Goal: Task Accomplishment & Management: Complete application form

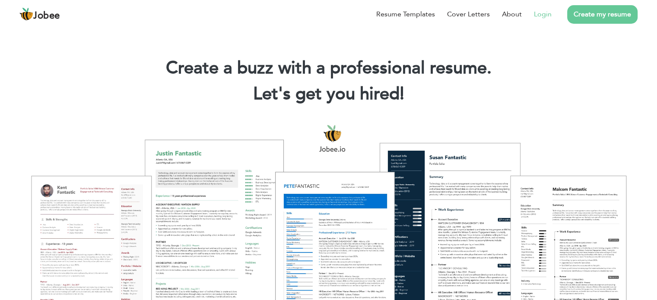
click at [546, 16] on link "Login" at bounding box center [543, 14] width 18 height 10
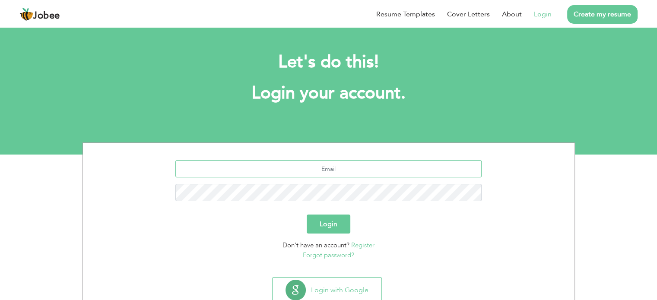
click at [357, 169] on input "text" at bounding box center [328, 168] width 306 height 17
type input "[EMAIL_ADDRESS][PERSON_NAME][DOMAIN_NAME]"
click at [311, 223] on button "Login" at bounding box center [329, 224] width 44 height 19
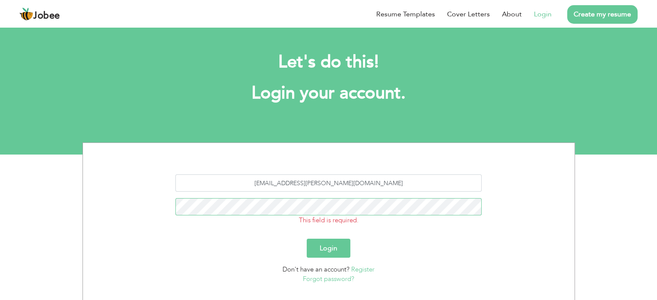
click at [307, 239] on button "Login" at bounding box center [329, 248] width 44 height 19
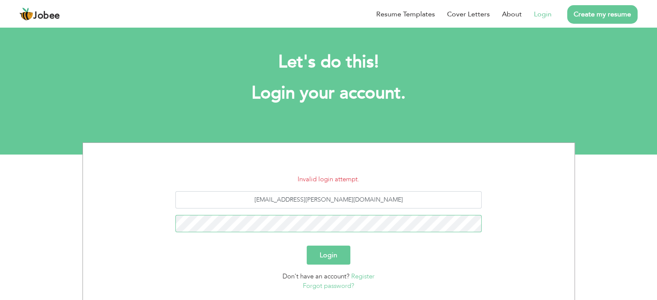
click at [307, 246] on button "Login" at bounding box center [329, 255] width 44 height 19
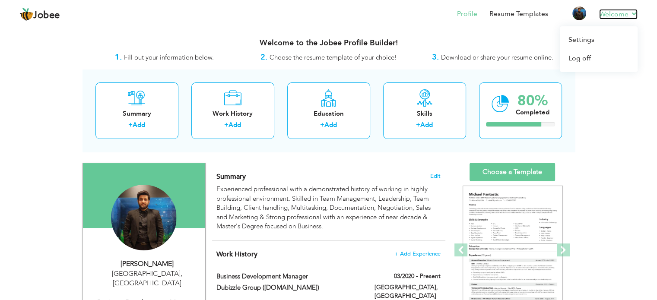
click at [607, 15] on link "Welcome" at bounding box center [618, 14] width 38 height 10
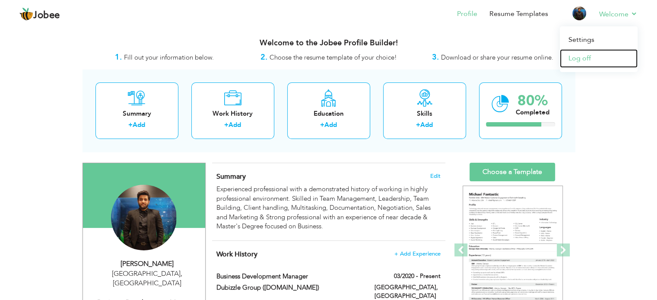
click at [584, 59] on link "Log off" at bounding box center [599, 58] width 78 height 19
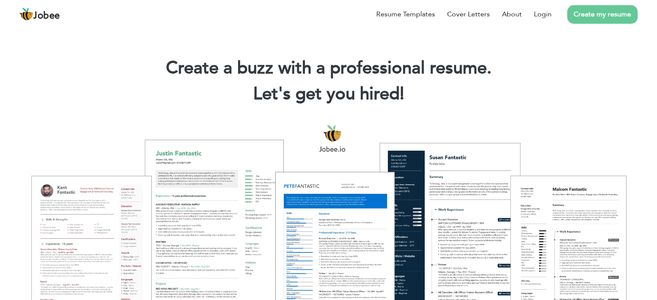
click at [553, 16] on li "Create my resume" at bounding box center [594, 14] width 86 height 22
click at [542, 15] on link "Login" at bounding box center [543, 14] width 18 height 10
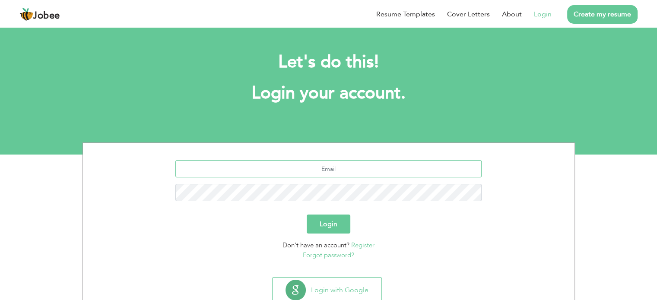
click at [329, 172] on input "text" at bounding box center [328, 168] width 306 height 17
click at [383, 177] on input "text" at bounding box center [328, 168] width 306 height 17
click at [348, 170] on input "text" at bounding box center [328, 168] width 306 height 17
type input "junaid.bader@outlook.com"
click at [307, 215] on button "Login" at bounding box center [329, 224] width 44 height 19
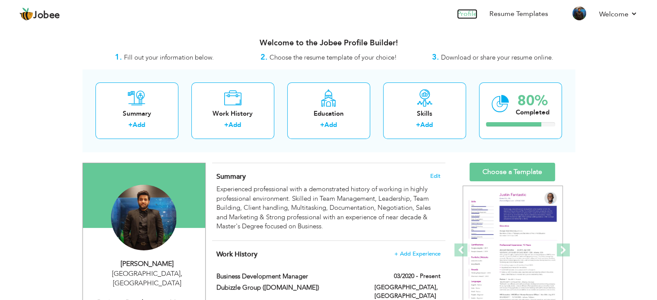
click at [474, 12] on link "Profile" at bounding box center [467, 14] width 20 height 10
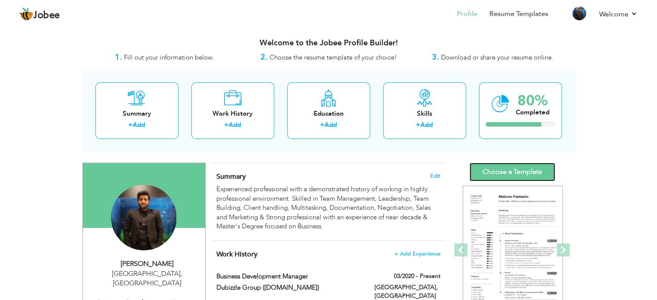
drag, startPoint x: 512, startPoint y: 171, endPoint x: 570, endPoint y: 162, distance: 59.0
click at [512, 171] on link "Choose a Template" at bounding box center [511, 172] width 85 height 19
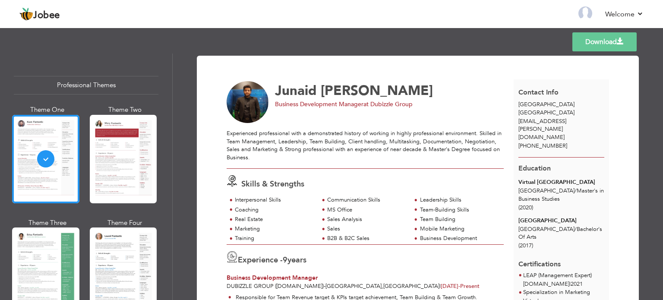
drag, startPoint x: 658, startPoint y: 79, endPoint x: 663, endPoint y: 174, distance: 94.6
click at [663, 174] on div "Download Junaid Bader Business Development Manager at Dubizzle Group 9" at bounding box center [418, 177] width 490 height 247
drag, startPoint x: 169, startPoint y: 69, endPoint x: 171, endPoint y: 91, distance: 22.1
click at [171, 91] on div "Professional Themes Theme One Theme Two Theme Three Theme Six" at bounding box center [86, 177] width 172 height 247
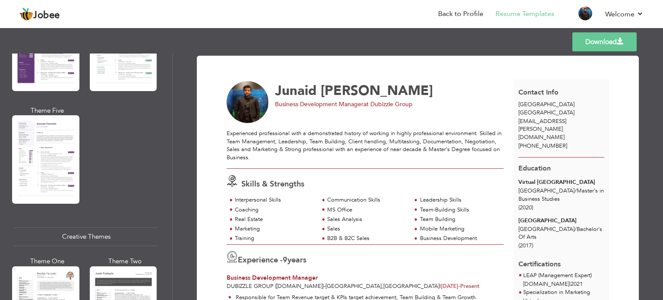
scroll to position [836, 0]
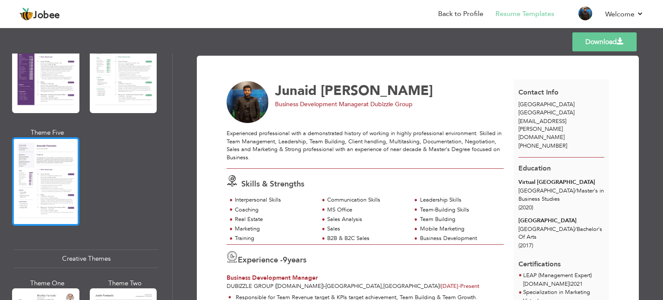
click at [59, 173] on div at bounding box center [45, 181] width 67 height 89
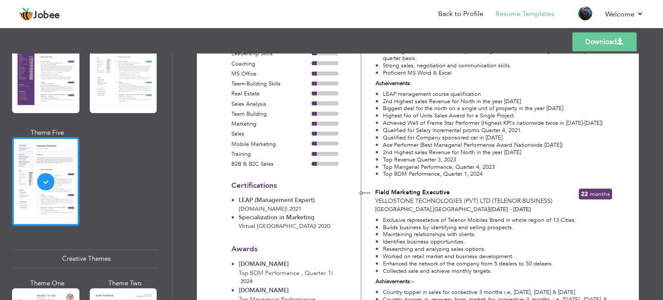
scroll to position [0, 0]
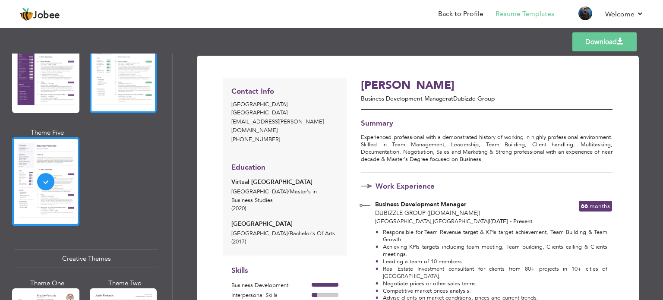
click at [143, 86] on div at bounding box center [123, 69] width 67 height 89
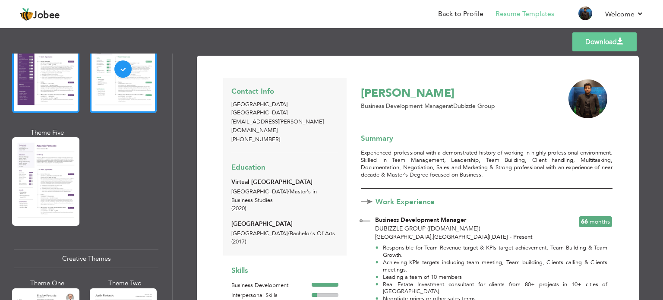
click at [28, 95] on div at bounding box center [45, 69] width 67 height 89
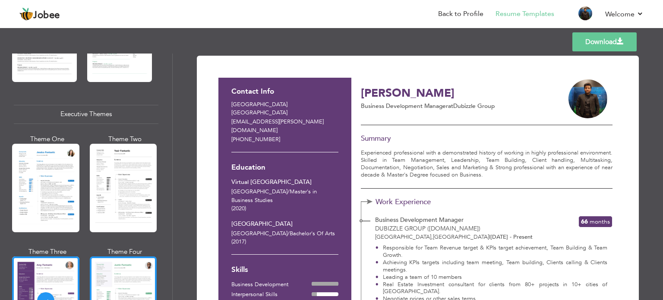
scroll to position [577, 0]
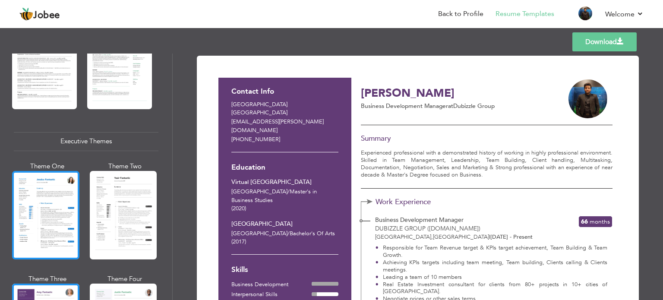
click at [44, 226] on div at bounding box center [45, 215] width 67 height 89
click at [44, 226] on div "Professional Themes Theme One Theme Two Theme Three Theme Four" at bounding box center [331, 177] width 663 height 247
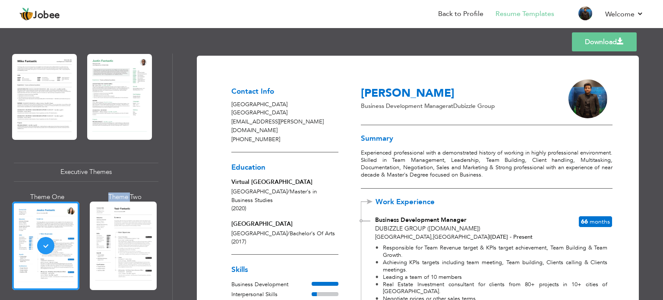
scroll to position [534, 0]
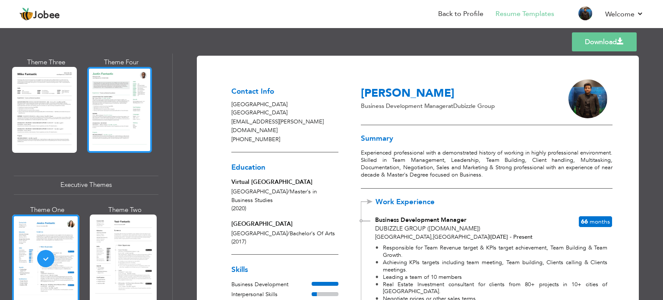
click at [111, 131] on div at bounding box center [119, 109] width 65 height 85
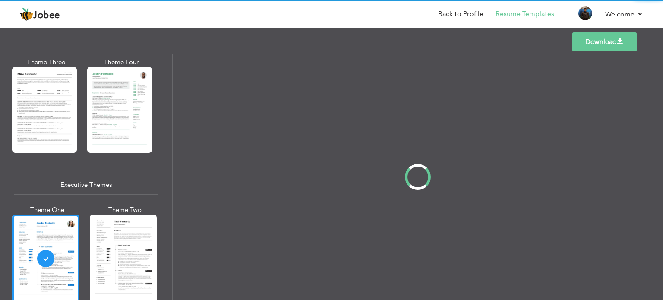
scroll to position [534, 0]
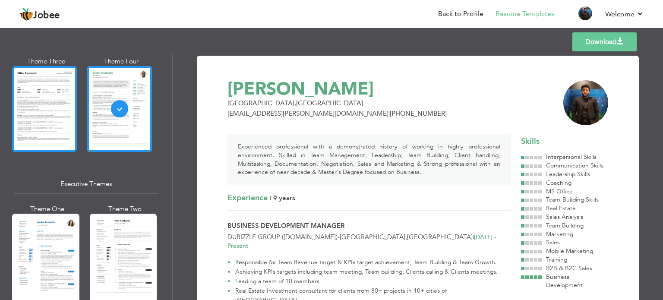
click at [47, 130] on div at bounding box center [44, 108] width 65 height 85
click at [47, 130] on div "Professional Themes Theme One Theme Two Theme Three Theme Four" at bounding box center [331, 177] width 663 height 247
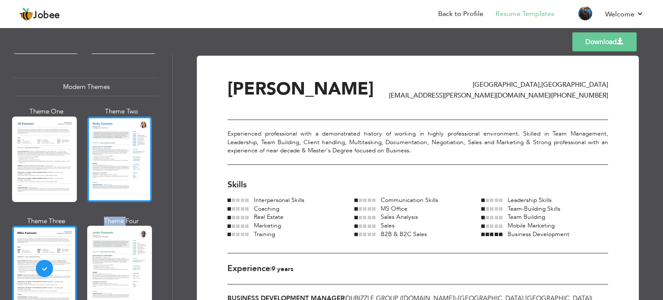
scroll to position [362, 0]
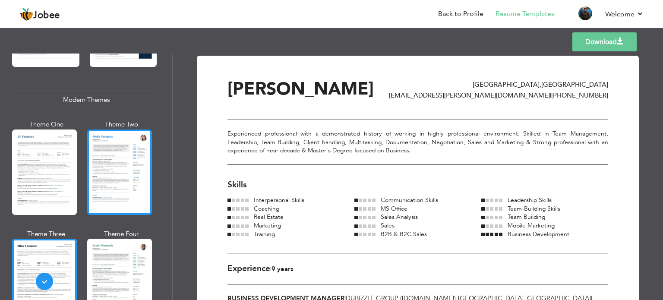
click at [116, 150] on div at bounding box center [119, 172] width 65 height 85
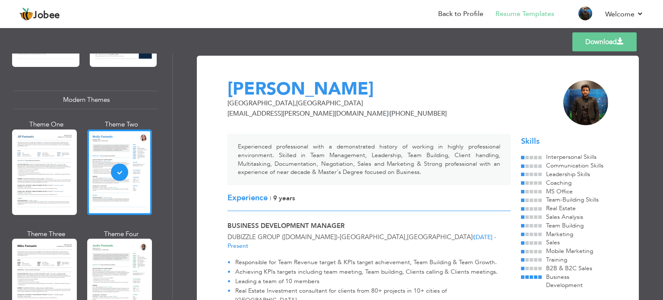
click at [60, 160] on div at bounding box center [44, 172] width 65 height 85
click at [60, 160] on div "Professional Themes Theme One Theme Two Theme Three Theme Four" at bounding box center [331, 177] width 663 height 247
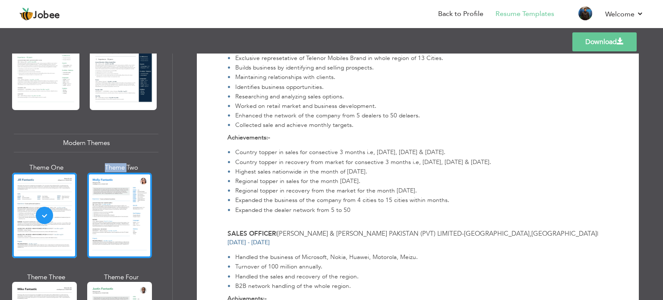
scroll to position [275, 0]
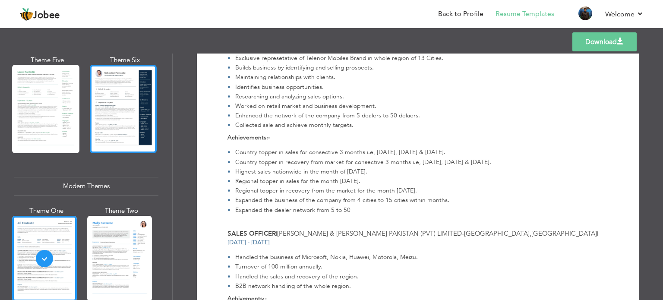
click at [107, 141] on div at bounding box center [123, 109] width 67 height 89
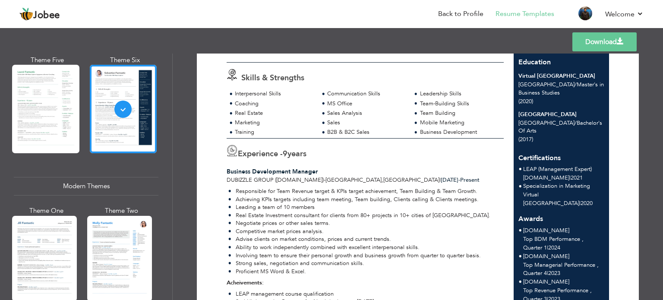
scroll to position [0, 0]
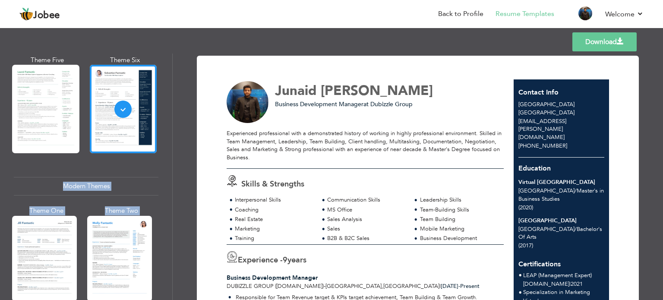
drag, startPoint x: 169, startPoint y: 114, endPoint x: 175, endPoint y: 104, distance: 10.9
click at [174, 105] on div "Professional Themes Theme One Theme Two Theme Three Theme Four" at bounding box center [331, 177] width 663 height 247
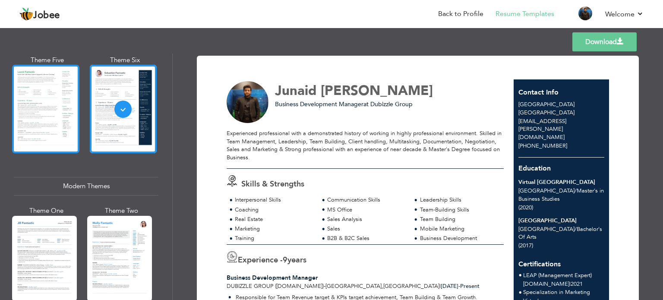
click at [58, 104] on div at bounding box center [45, 109] width 67 height 89
click at [58, 104] on div "Professional Themes Theme One Theme Two Theme Three Theme Four" at bounding box center [331, 177] width 663 height 247
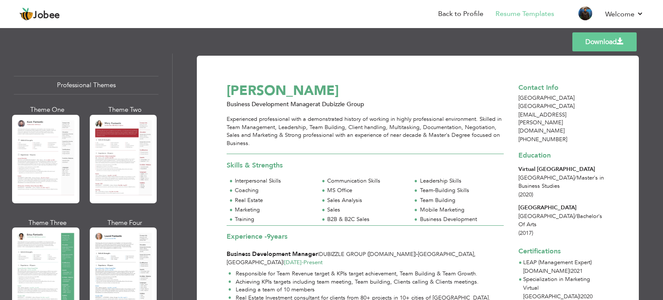
click at [128, 174] on div at bounding box center [123, 159] width 67 height 89
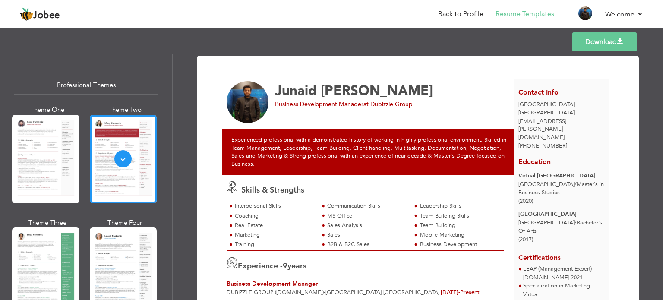
click at [42, 138] on div at bounding box center [45, 159] width 67 height 89
click at [42, 138] on div "Professional Themes Theme One Theme Two Theme Three Theme Four" at bounding box center [331, 177] width 663 height 247
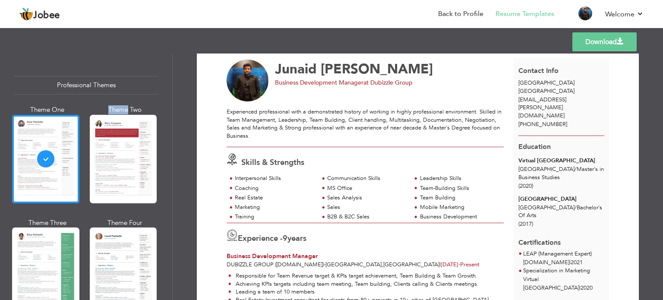
scroll to position [22, 0]
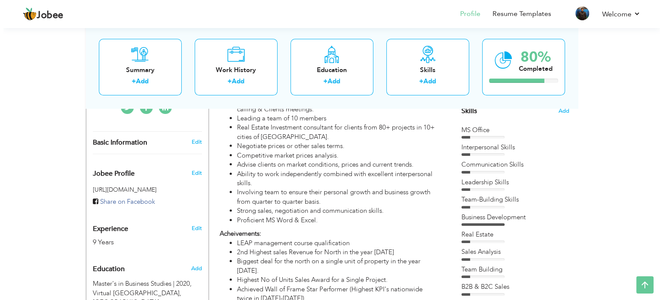
scroll to position [234, 0]
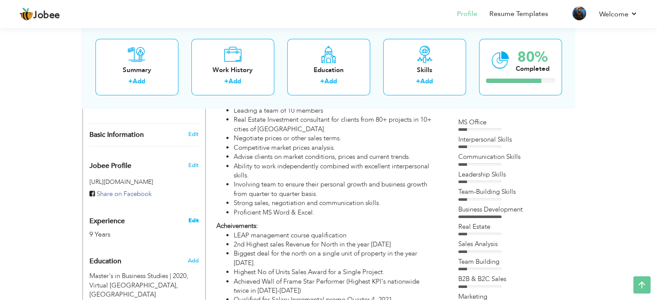
click at [193, 217] on link "Edit" at bounding box center [193, 221] width 10 height 8
type input "Junaid"
type input "[PERSON_NAME]"
type input "[PHONE_NUMBER]"
select select "number:166"
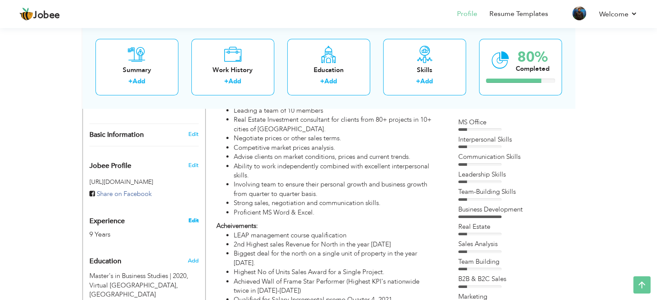
type input "[GEOGRAPHIC_DATA]"
select select "number:11"
type input "Dubizzle Group"
type input "Business Development Manager"
type input "https://www.linkedin.com/feed/?trk=guest_homepage-basic_google-one-tap-submit"
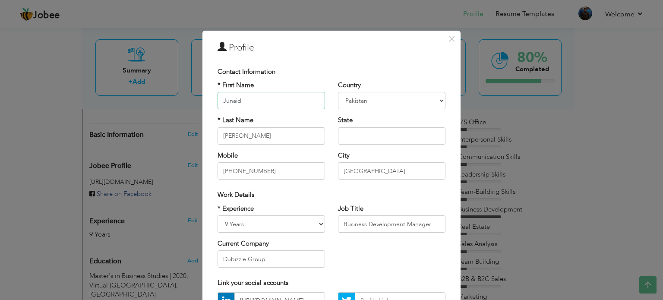
scroll to position [43, 0]
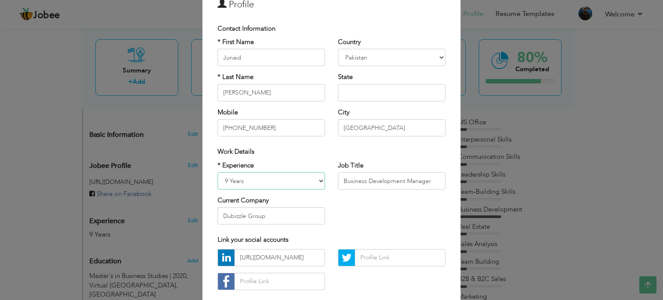
click at [288, 179] on select "Entry Level Less than 1 Year 1 Year 2 Years 3 Years 4 Years 5 Years 6 Years 7 Y…" at bounding box center [271, 180] width 107 height 17
click at [218, 172] on select "Entry Level Less than 1 Year 1 Year 2 Years 3 Years 4 Years 5 Years 6 Years 7 Y…" at bounding box center [271, 180] width 107 height 17
click at [280, 174] on select "Entry Level Less than 1 Year 1 Year 2 Years 3 Years 4 Years 5 Years 6 Years 7 Y…" at bounding box center [271, 180] width 107 height 17
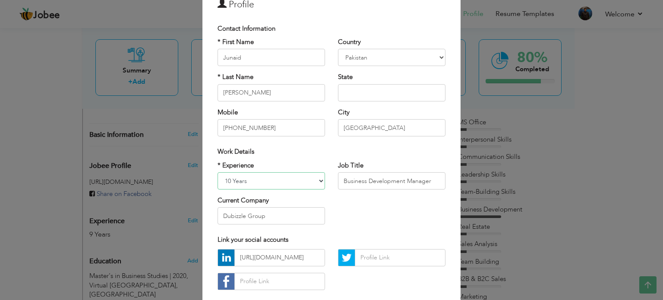
click at [280, 174] on select "Entry Level Less than 1 Year 1 Year 2 Years 3 Years 4 Years 5 Years 6 Years 7 Y…" at bounding box center [271, 180] width 107 height 17
click at [275, 178] on select "Entry Level Less than 1 Year 1 Year 2 Years 3 Years 4 Years 5 Years 6 Years 7 Y…" at bounding box center [271, 180] width 107 height 17
select select "number:13"
click at [218, 172] on select "Entry Level Less than 1 Year 1 Year 2 Years 3 Years 4 Years 5 Years 6 Years 7 Y…" at bounding box center [271, 180] width 107 height 17
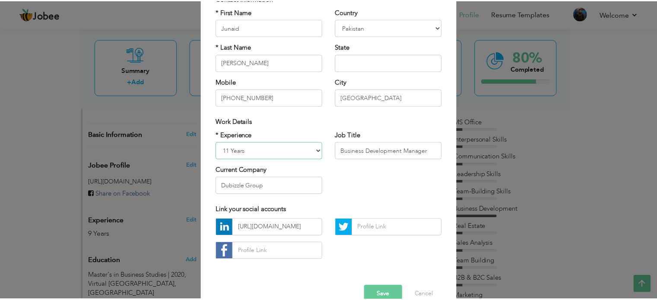
scroll to position [92, 0]
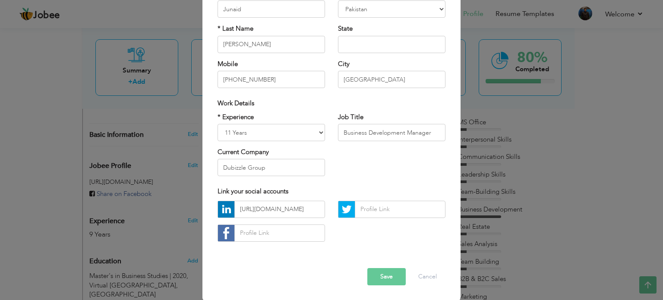
click at [387, 276] on button "Save" at bounding box center [386, 276] width 38 height 17
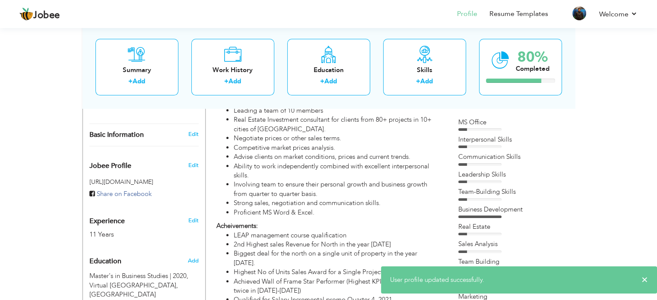
drag, startPoint x: 474, startPoint y: 129, endPoint x: 479, endPoint y: 129, distance: 5.6
click at [479, 129] on div at bounding box center [479, 129] width 43 height 3
click at [480, 129] on div at bounding box center [479, 129] width 43 height 3
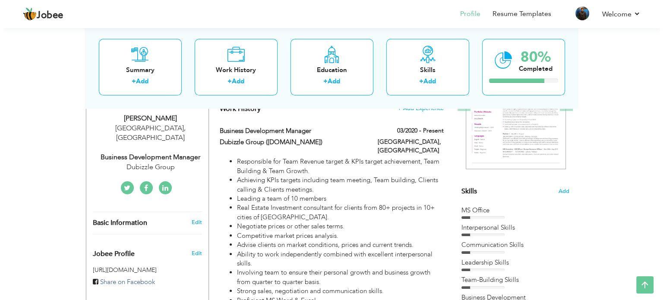
scroll to position [0, 0]
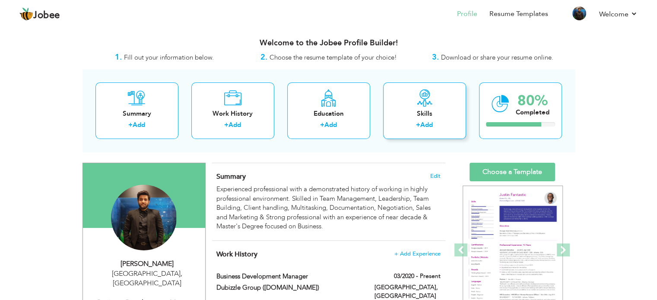
click at [425, 128] on link "Add" at bounding box center [426, 124] width 13 height 9
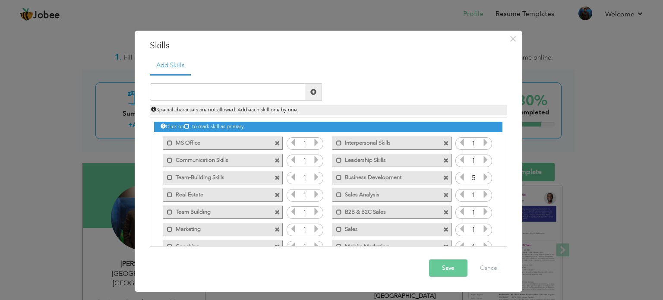
click at [314, 142] on icon at bounding box center [317, 143] width 8 height 8
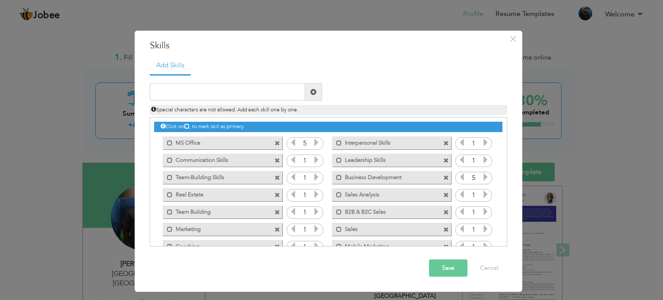
click at [314, 142] on icon at bounding box center [317, 143] width 8 height 8
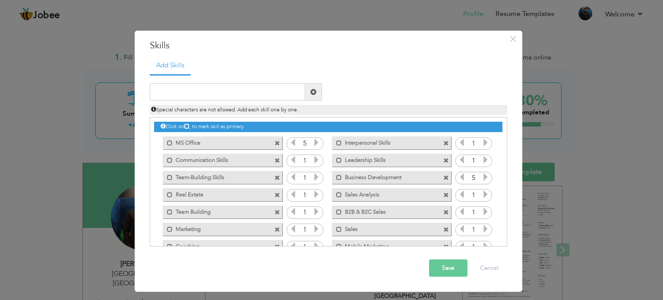
click at [314, 142] on icon at bounding box center [317, 143] width 8 height 8
click at [314, 160] on icon at bounding box center [317, 160] width 8 height 8
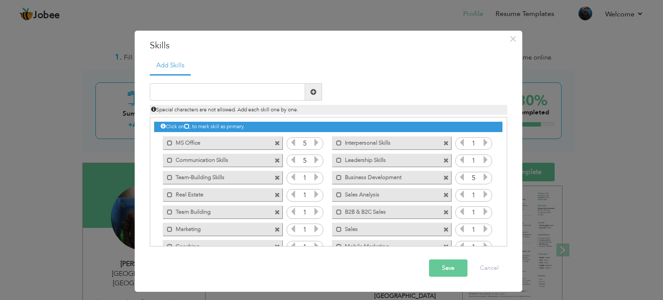
click at [314, 160] on icon at bounding box center [317, 160] width 8 height 8
click at [316, 178] on icon at bounding box center [317, 177] width 8 height 8
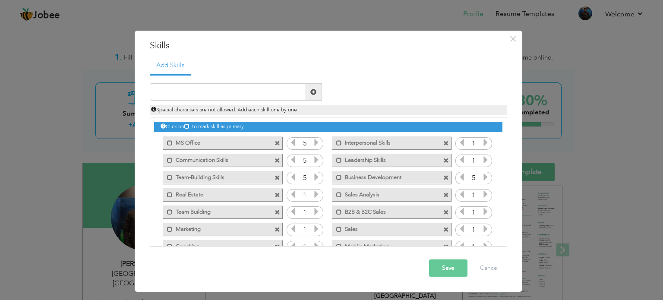
click at [316, 178] on icon at bounding box center [317, 177] width 8 height 8
click at [316, 194] on icon at bounding box center [317, 194] width 8 height 8
click at [315, 194] on icon at bounding box center [317, 194] width 8 height 8
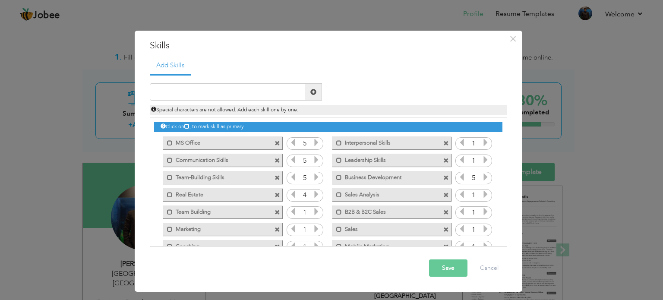
click at [315, 194] on icon at bounding box center [317, 194] width 8 height 8
click at [316, 211] on icon at bounding box center [317, 212] width 8 height 8
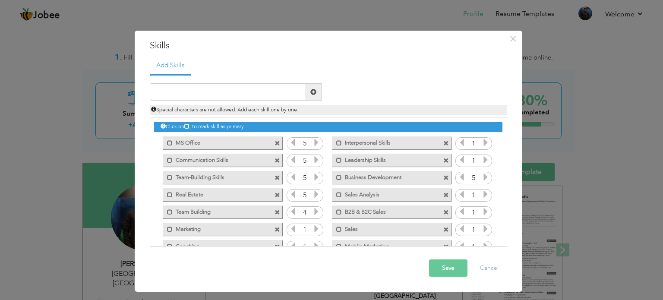
click at [316, 211] on icon at bounding box center [317, 212] width 8 height 8
click at [315, 211] on icon at bounding box center [317, 212] width 8 height 8
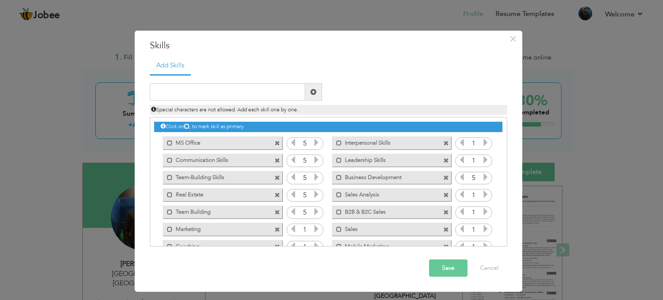
click at [315, 211] on icon at bounding box center [317, 212] width 8 height 8
click at [275, 177] on span at bounding box center [278, 178] width 6 height 6
click at [316, 212] on icon at bounding box center [317, 212] width 8 height 8
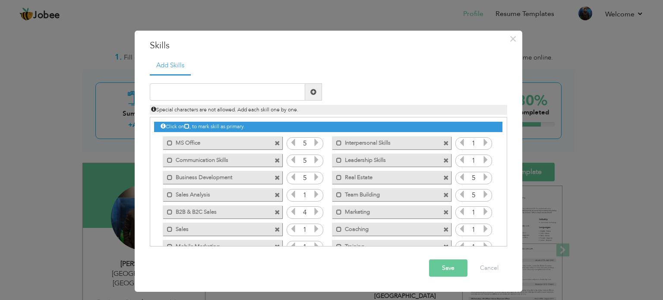
click at [316, 212] on icon at bounding box center [317, 212] width 8 height 8
click at [313, 196] on icon at bounding box center [317, 194] width 8 height 8
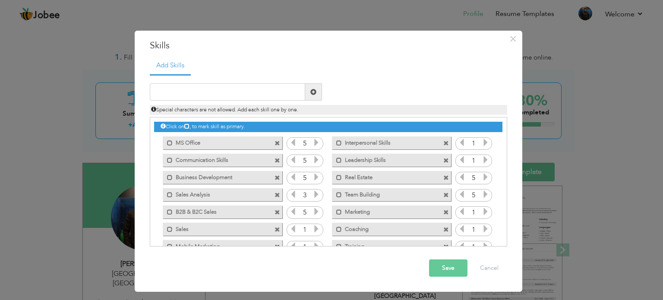
click at [313, 196] on icon at bounding box center [317, 194] width 8 height 8
click at [317, 232] on icon at bounding box center [317, 229] width 8 height 8
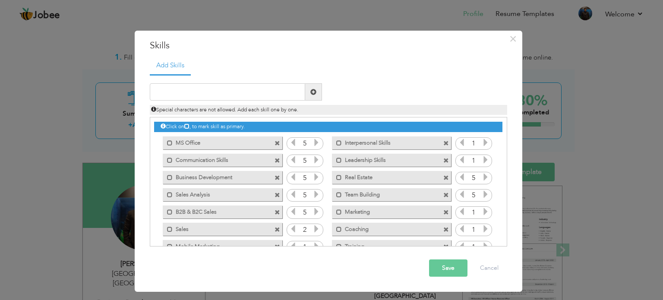
click at [317, 232] on icon at bounding box center [317, 229] width 8 height 8
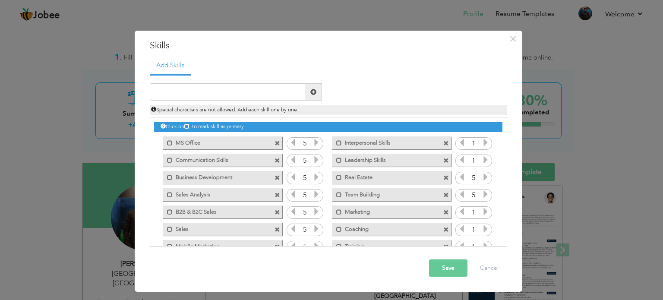
click at [317, 232] on icon at bounding box center [317, 229] width 8 height 8
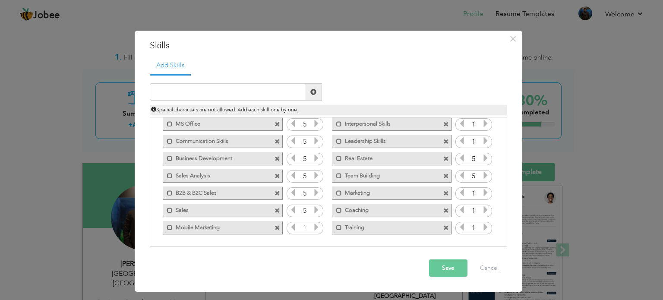
click at [317, 226] on icon at bounding box center [317, 227] width 8 height 8
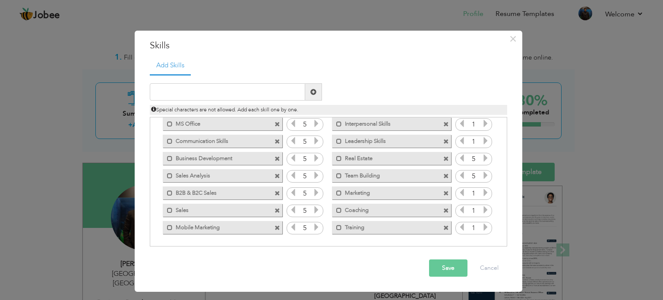
click at [317, 226] on icon at bounding box center [317, 227] width 8 height 8
click at [486, 228] on icon at bounding box center [486, 227] width 8 height 8
click at [485, 228] on icon at bounding box center [486, 227] width 8 height 8
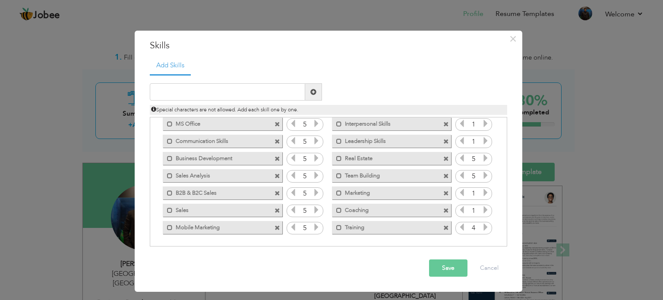
click at [485, 228] on icon at bounding box center [486, 227] width 8 height 8
click at [487, 210] on icon at bounding box center [486, 210] width 8 height 8
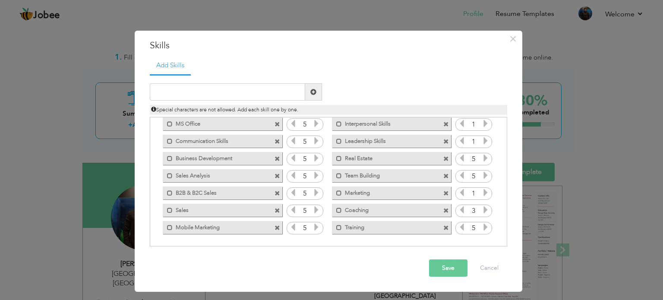
click at [487, 210] on icon at bounding box center [486, 210] width 8 height 8
click at [484, 192] on icon at bounding box center [486, 193] width 8 height 8
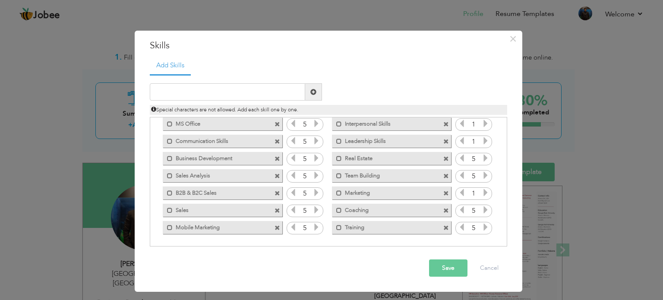
click at [484, 192] on icon at bounding box center [486, 193] width 8 height 8
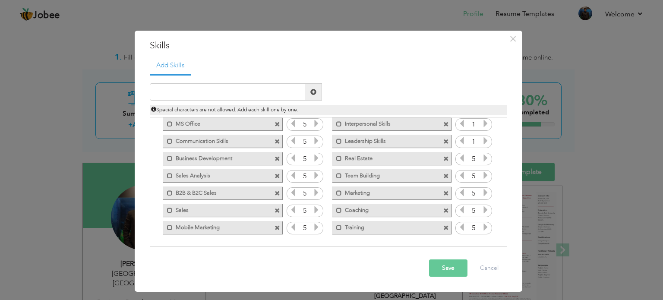
click at [486, 139] on icon at bounding box center [486, 141] width 8 height 8
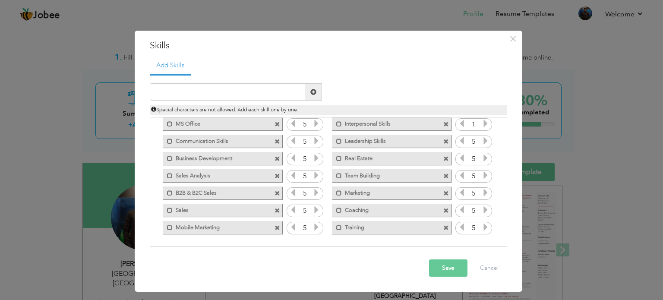
click at [486, 139] on icon at bounding box center [486, 141] width 8 height 8
click at [482, 123] on icon at bounding box center [486, 124] width 8 height 8
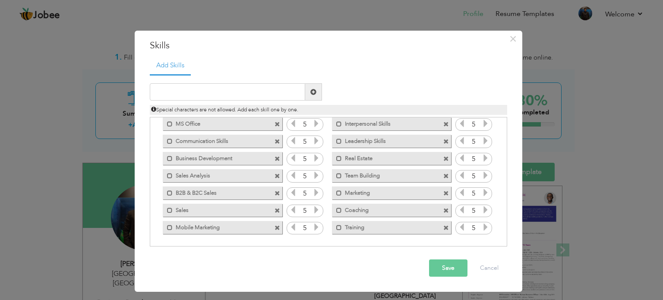
click at [482, 123] on icon at bounding box center [486, 124] width 8 height 8
click at [444, 272] on button "Save" at bounding box center [448, 267] width 38 height 17
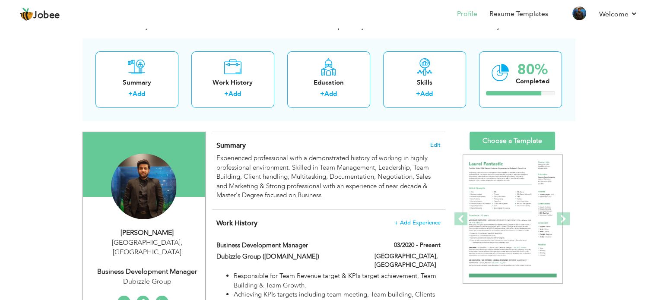
scroll to position [28, 0]
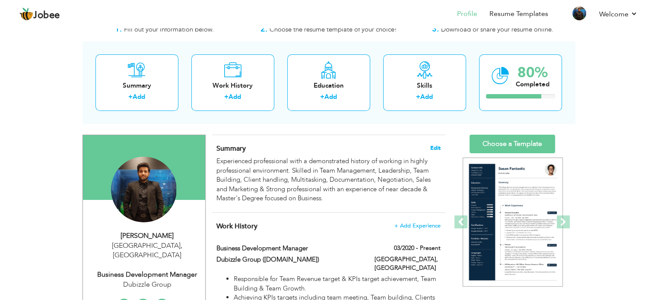
click at [433, 145] on span "Edit" at bounding box center [435, 148] width 10 height 6
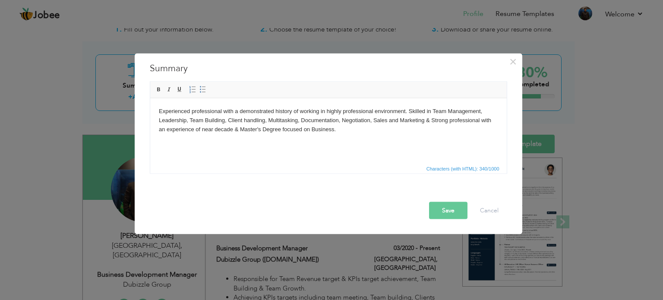
click at [430, 120] on body "Experienced professional with a demonstrated history of working in highly profe…" at bounding box center [327, 120] width 339 height 27
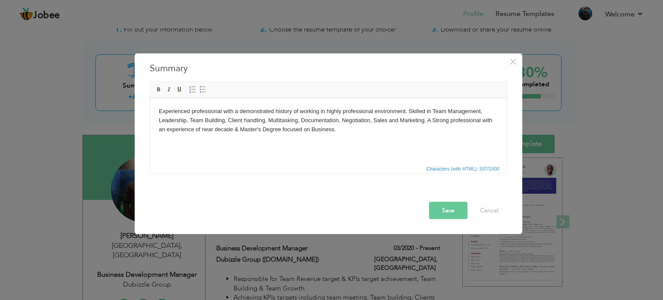
click at [211, 131] on body "Experienced professional with a demonstrated history of working in highly profe…" at bounding box center [327, 120] width 339 height 27
click at [238, 131] on body "Experienced professional with a demonstrated history of working in highly profe…" at bounding box center [327, 120] width 339 height 27
click at [236, 130] on body "Experienced professional with a demonstrated history of working in highly profe…" at bounding box center [327, 120] width 339 height 27
click at [286, 130] on body "Qualified & Experienced Professional with a Demonstrated History of working in …" at bounding box center [327, 120] width 339 height 27
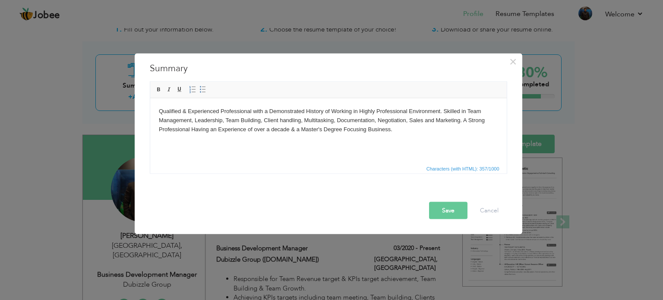
click at [440, 206] on button "Save" at bounding box center [448, 210] width 38 height 17
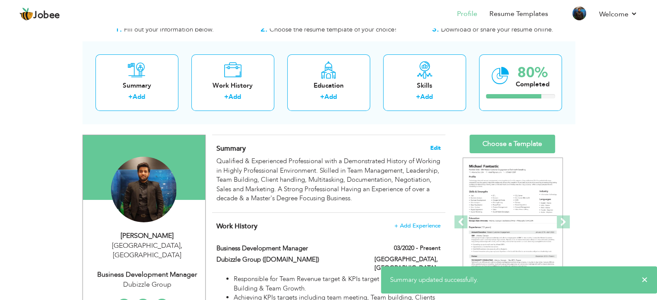
click at [431, 147] on span "Edit" at bounding box center [435, 148] width 10 height 6
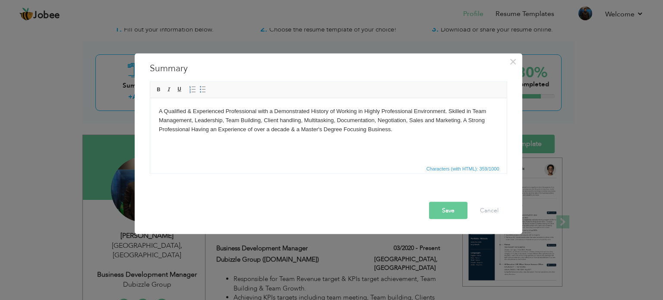
click at [191, 114] on body "A Qualified & Experienced Professional with a Demonstrated History of Working i…" at bounding box center [327, 120] width 339 height 27
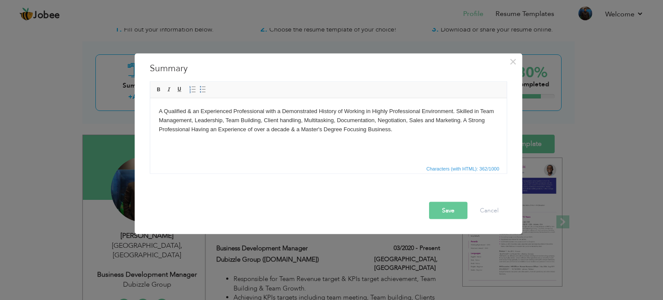
click at [457, 111] on body "A Qualified & an Experienced Professional with a Demonstrated History of Workin…" at bounding box center [327, 120] width 339 height 27
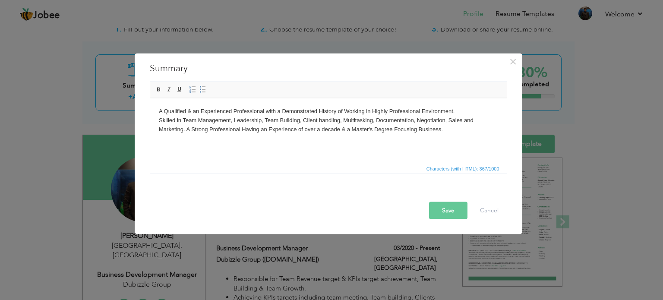
click at [185, 128] on body "A Qualified & an Experienced Professional with a Demonstrated History of Workin…" at bounding box center [327, 120] width 339 height 27
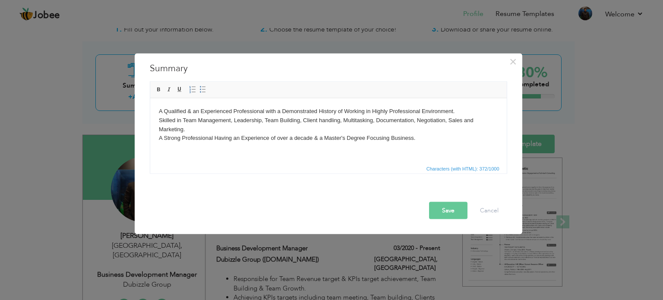
click at [439, 212] on button "Save" at bounding box center [448, 210] width 38 height 17
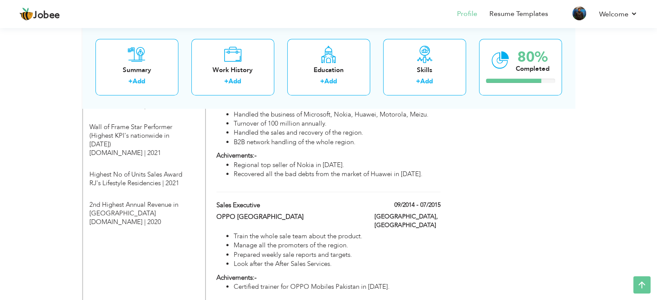
scroll to position [805, 0]
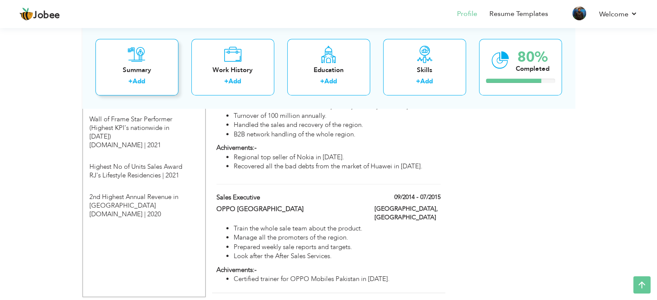
click at [155, 55] on div "Summary + Add" at bounding box center [136, 67] width 83 height 57
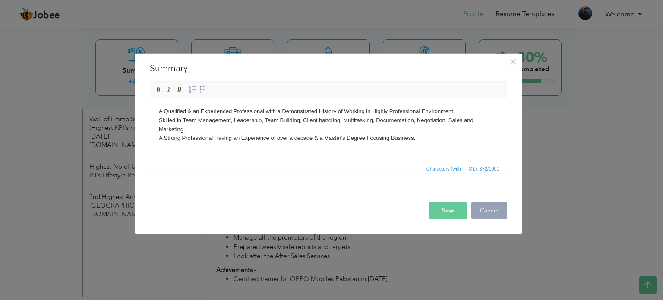
click at [483, 212] on button "Cancel" at bounding box center [489, 210] width 36 height 17
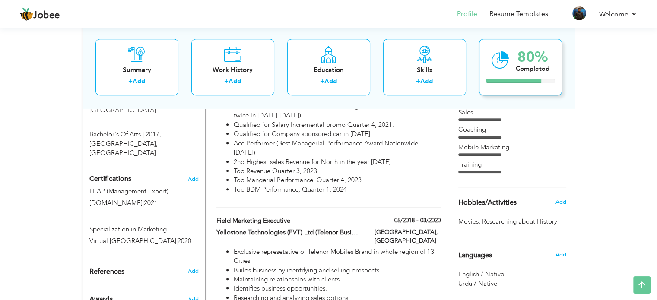
scroll to position [201, 0]
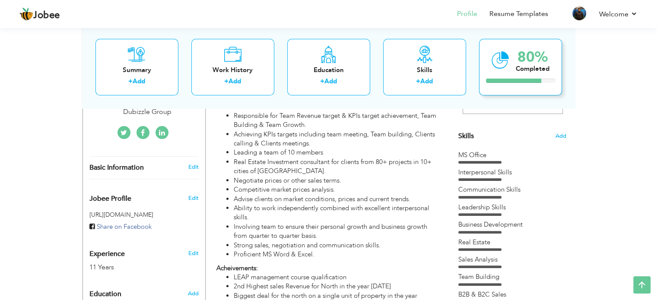
click at [510, 63] on div "80% Completed" at bounding box center [520, 67] width 83 height 57
click at [533, 80] on div at bounding box center [513, 81] width 55 height 4
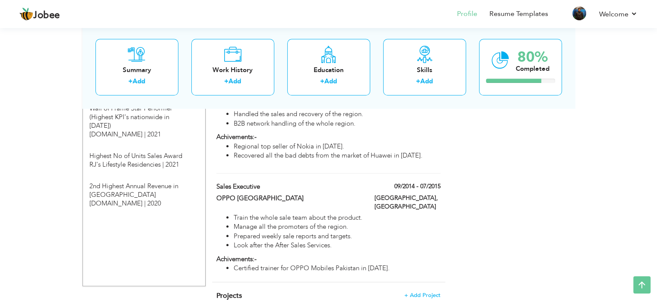
scroll to position [825, 0]
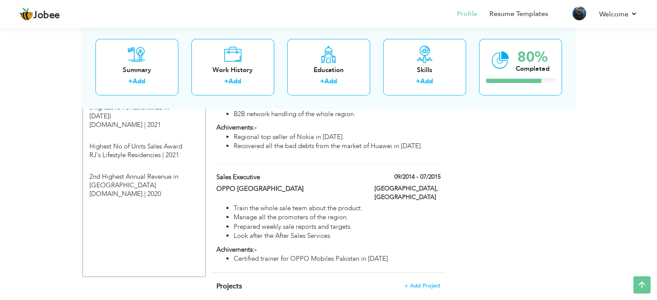
click at [416, 282] on h4 "Projects + Add Project" at bounding box center [328, 286] width 224 height 9
click at [419, 283] on span "+ Add Project" at bounding box center [422, 286] width 37 height 6
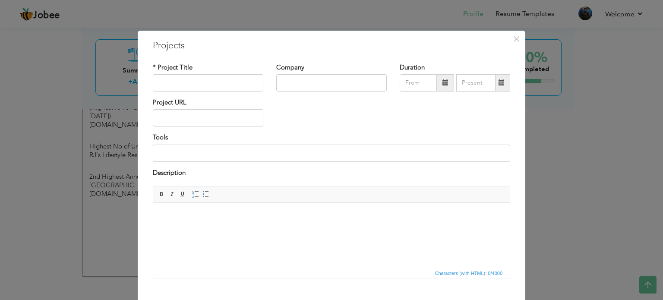
click at [565, 154] on div "× Projects * Project Title Company Duration Project URL Tools Description" at bounding box center [331, 150] width 663 height 300
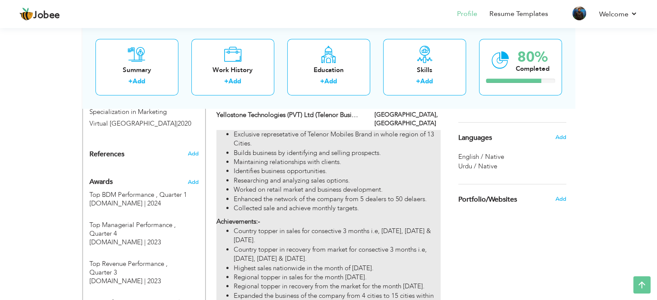
scroll to position [480, 0]
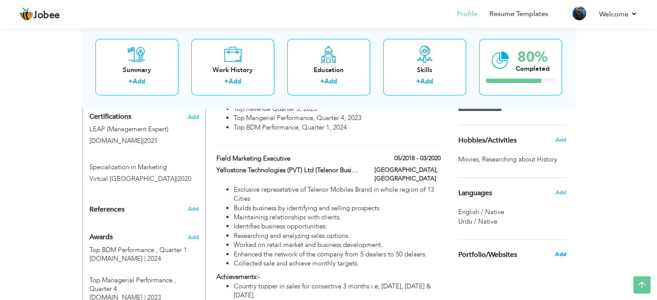
click at [557, 255] on span "Add" at bounding box center [559, 254] width 11 height 8
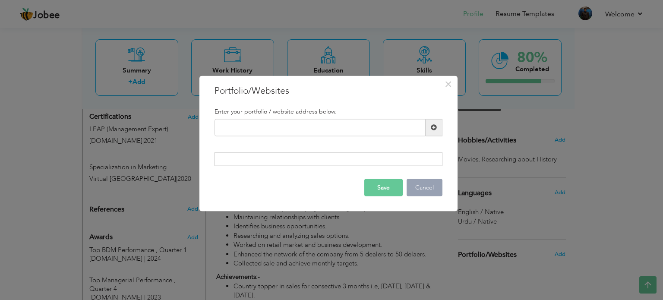
click at [435, 193] on button "Cancel" at bounding box center [425, 187] width 36 height 17
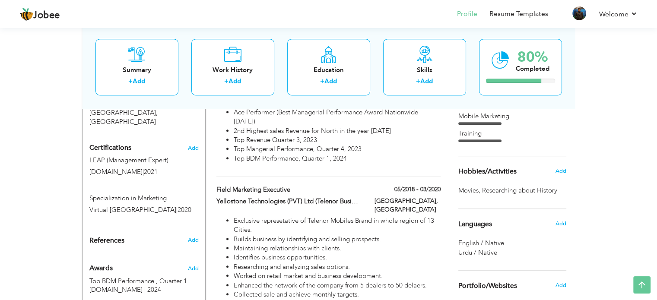
scroll to position [447, 0]
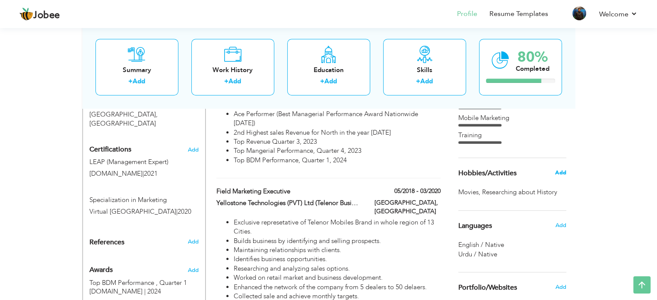
click at [558, 174] on span "Add" at bounding box center [559, 173] width 11 height 8
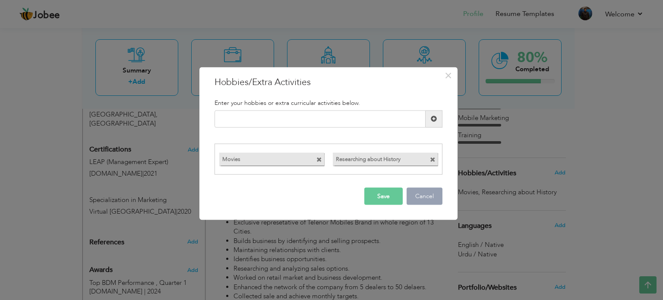
click at [433, 192] on button "Cancel" at bounding box center [425, 196] width 36 height 17
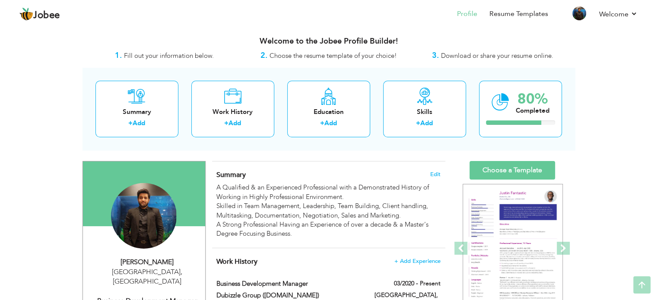
scroll to position [0, 0]
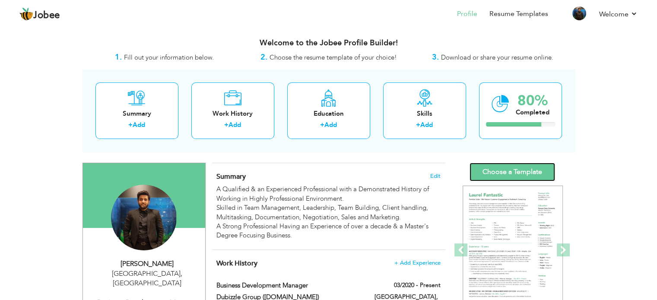
click at [508, 178] on link "Choose a Template" at bounding box center [511, 172] width 85 height 19
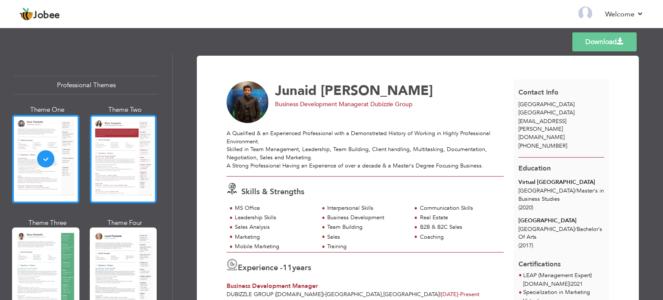
click at [142, 137] on div at bounding box center [123, 159] width 67 height 89
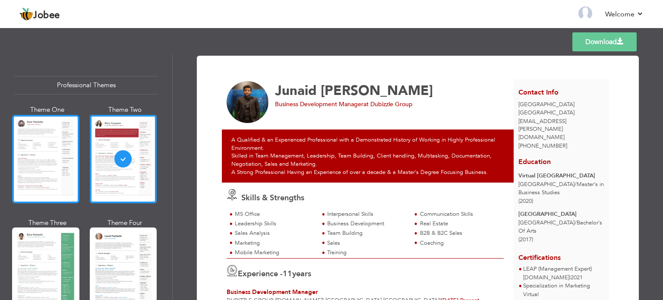
click at [63, 134] on div at bounding box center [45, 159] width 67 height 89
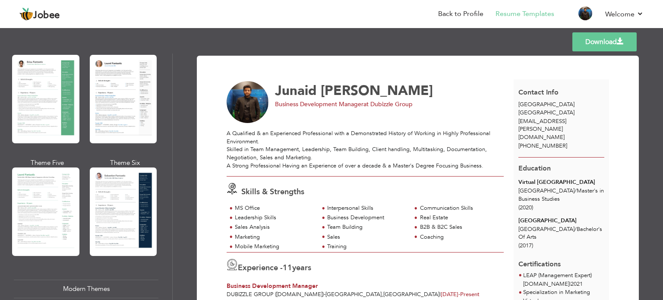
scroll to position [259, 0]
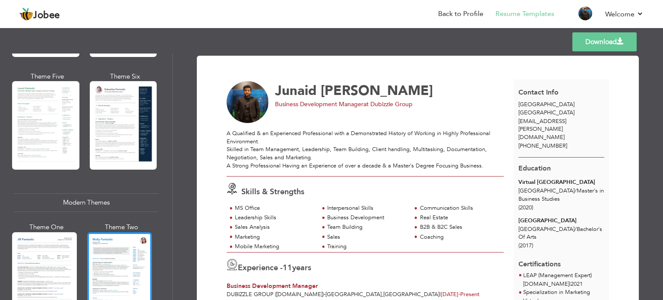
click at [133, 252] on div at bounding box center [119, 274] width 65 height 85
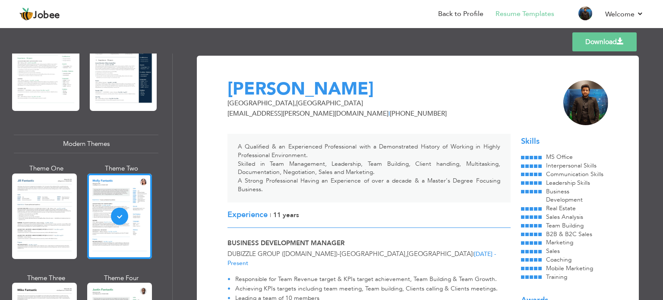
scroll to position [389, 0]
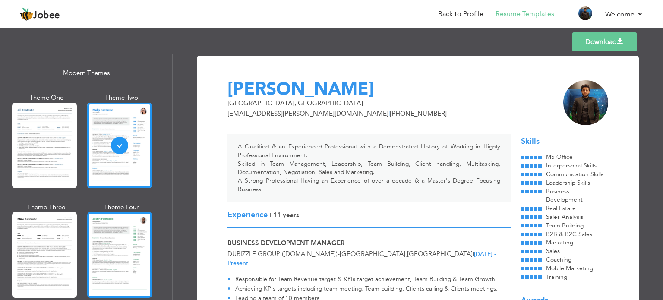
click at [125, 248] on div at bounding box center [119, 254] width 65 height 85
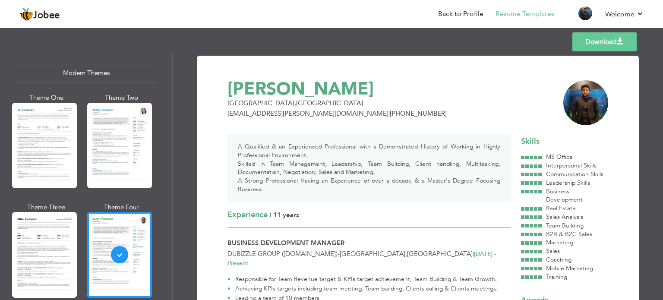
click at [66, 250] on div at bounding box center [44, 254] width 65 height 85
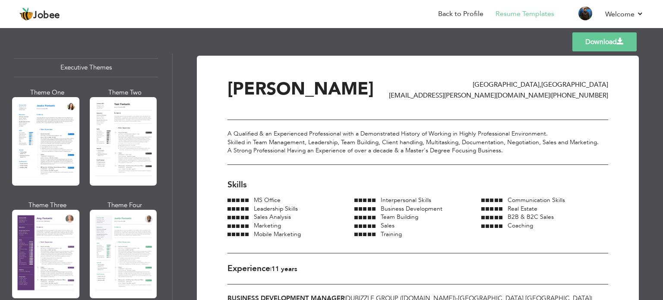
scroll to position [691, 0]
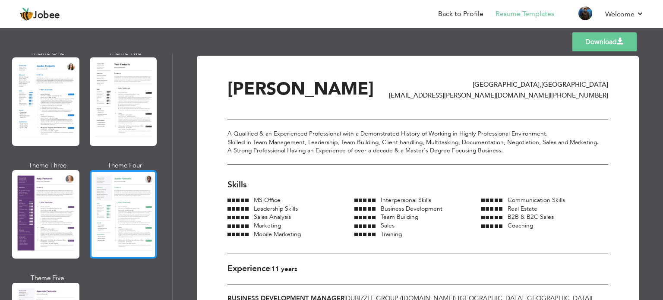
click at [115, 214] on div at bounding box center [123, 214] width 67 height 89
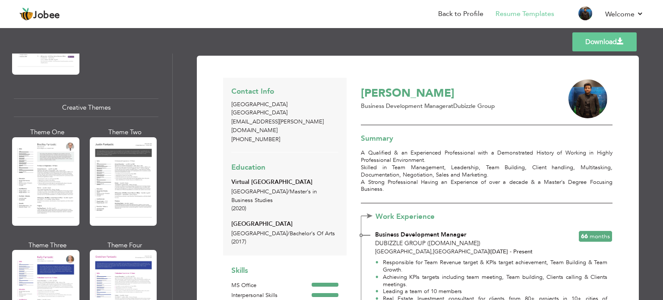
scroll to position [993, 0]
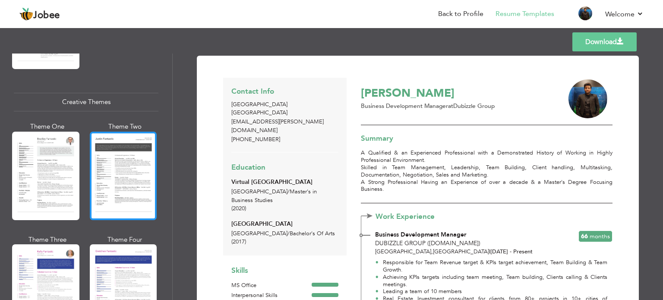
click at [126, 197] on div at bounding box center [123, 176] width 67 height 89
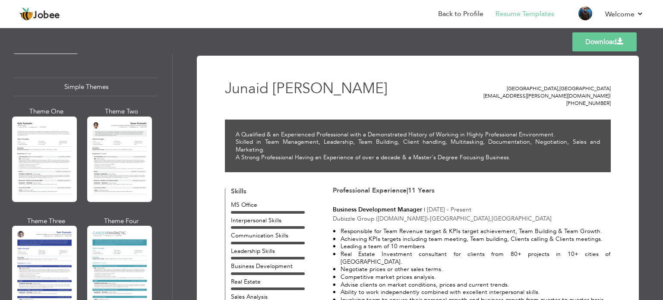
scroll to position [1468, 0]
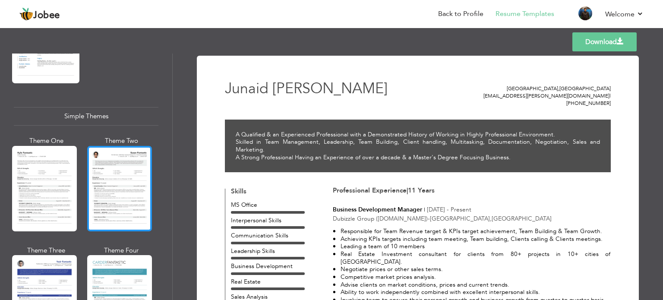
click at [112, 193] on div at bounding box center [119, 188] width 65 height 85
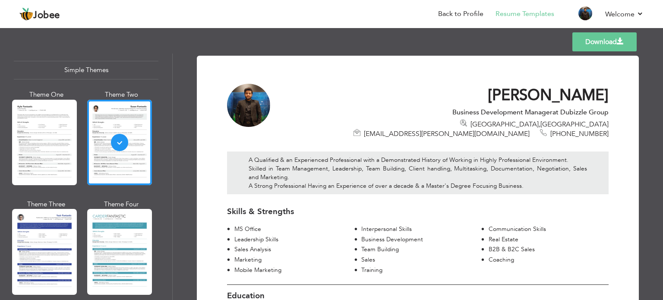
scroll to position [1515, 0]
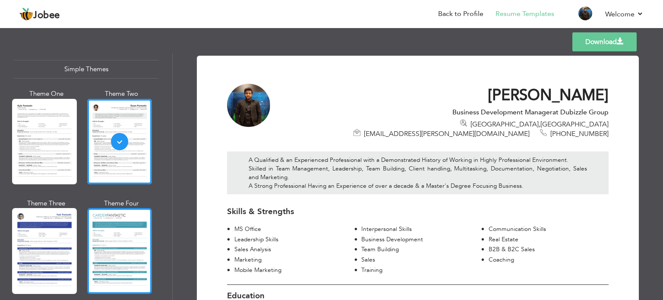
click at [135, 236] on div at bounding box center [119, 250] width 65 height 85
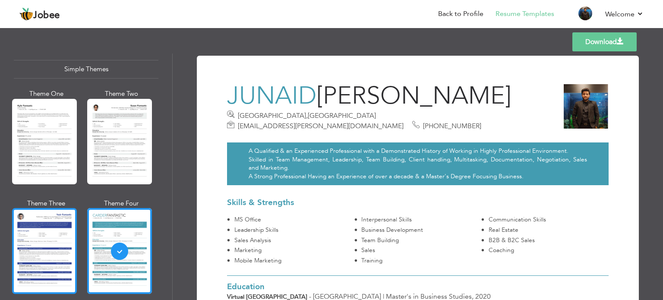
click at [73, 225] on div at bounding box center [44, 250] width 65 height 85
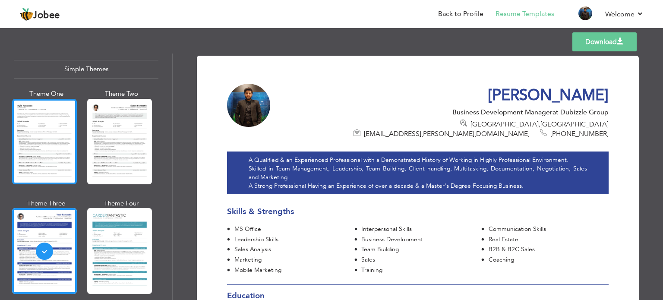
click at [65, 147] on div at bounding box center [44, 141] width 65 height 85
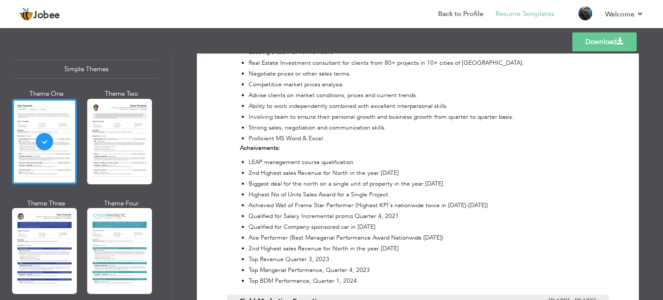
scroll to position [475, 0]
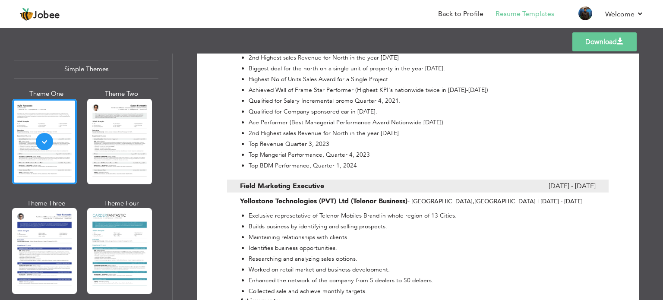
drag, startPoint x: 173, startPoint y: 293, endPoint x: 170, endPoint y: 260, distance: 32.5
click at [170, 260] on div "Professional Themes Theme One Theme Two Theme Three Theme Four" at bounding box center [331, 177] width 663 height 247
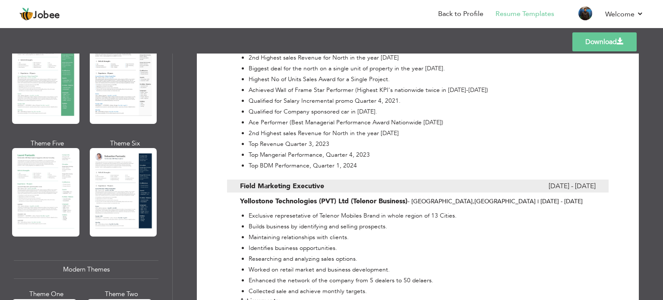
scroll to position [0, 0]
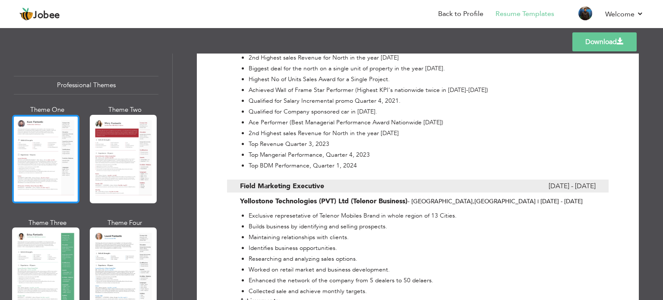
click at [63, 155] on div at bounding box center [45, 159] width 67 height 89
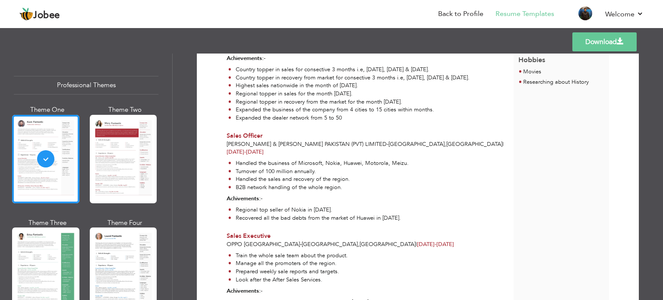
scroll to position [585, 0]
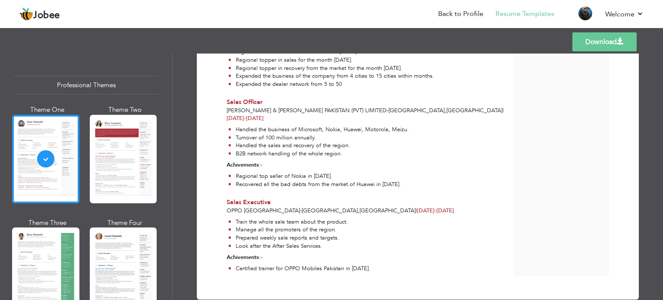
click at [147, 153] on div at bounding box center [123, 159] width 67 height 89
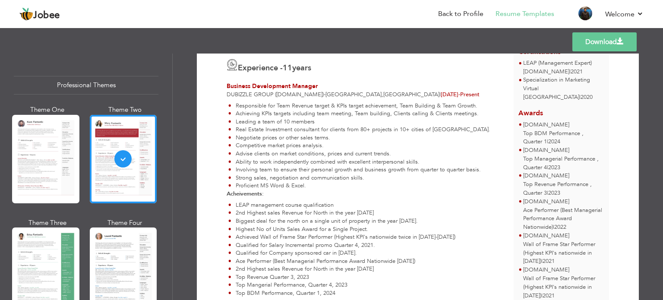
scroll to position [216, 0]
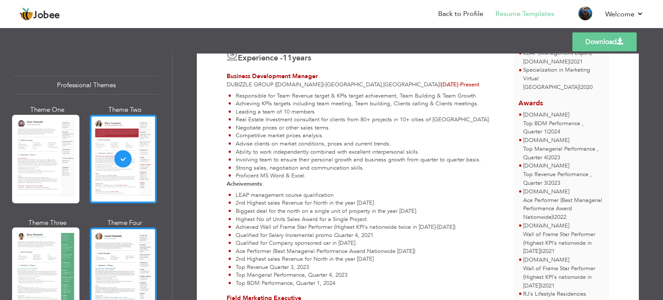
click at [109, 266] on div at bounding box center [123, 272] width 67 height 89
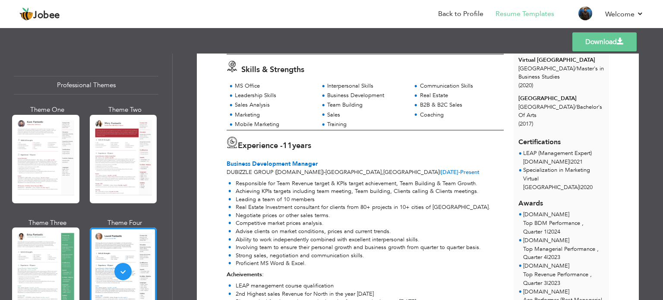
scroll to position [130, 0]
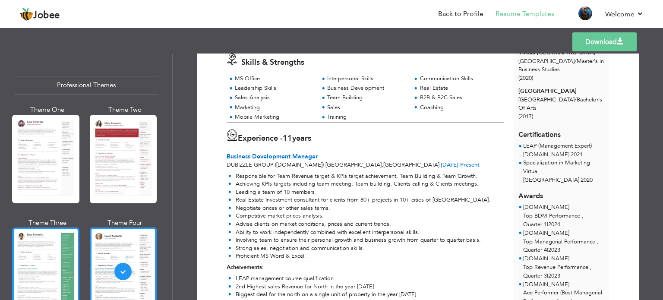
click at [55, 243] on div at bounding box center [45, 272] width 67 height 89
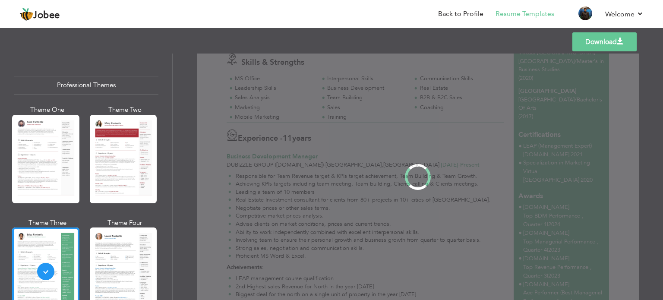
scroll to position [0, 0]
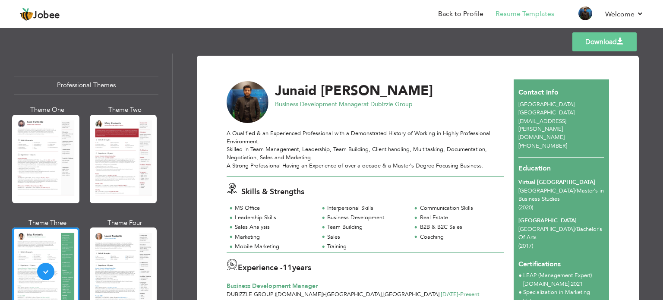
drag, startPoint x: 407, startPoint y: 184, endPoint x: 411, endPoint y: 194, distance: 10.3
click at [411, 194] on div "Skills & Strengths" at bounding box center [368, 190] width 292 height 15
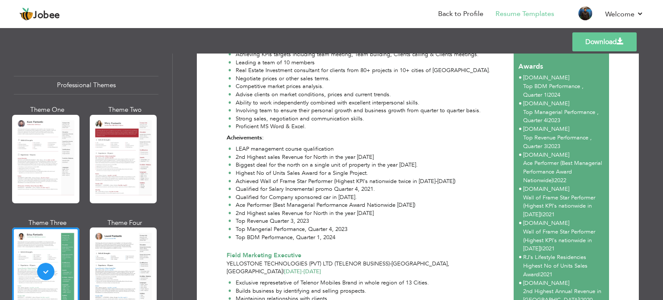
scroll to position [432, 0]
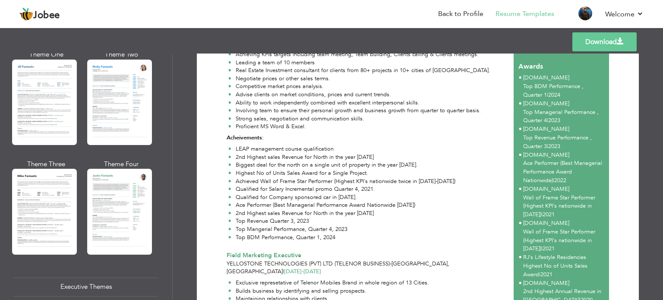
drag, startPoint x: 168, startPoint y: 139, endPoint x: 171, endPoint y: 132, distance: 7.9
click at [171, 132] on div "Professional Themes Theme One Theme Two Theme Three Theme Six" at bounding box center [86, 177] width 172 height 247
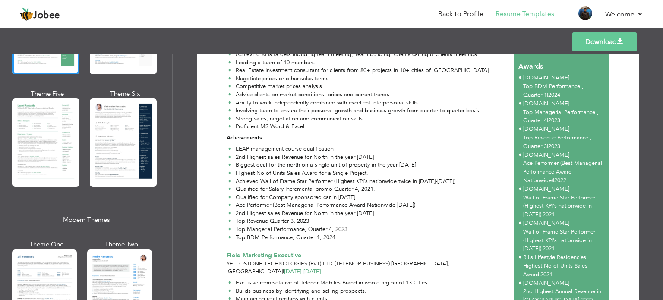
scroll to position [256, 0]
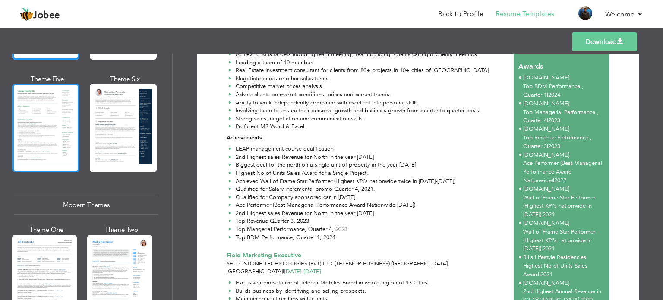
click at [60, 120] on div at bounding box center [45, 128] width 67 height 89
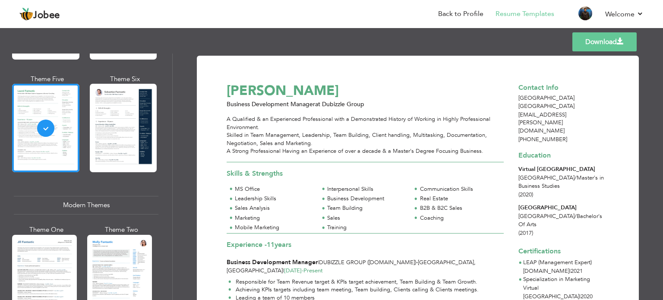
scroll to position [43, 0]
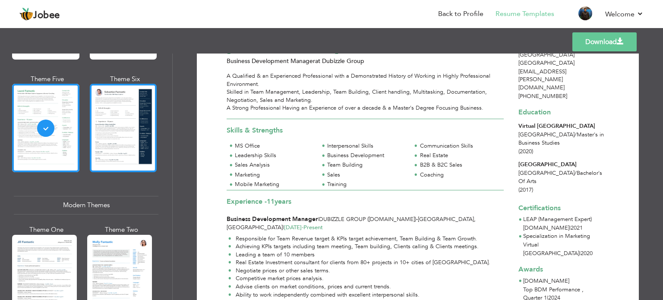
click at [136, 147] on div at bounding box center [123, 128] width 67 height 89
click at [136, 147] on div "Professional Themes Theme One Theme Two Theme Three Theme Four" at bounding box center [331, 177] width 663 height 247
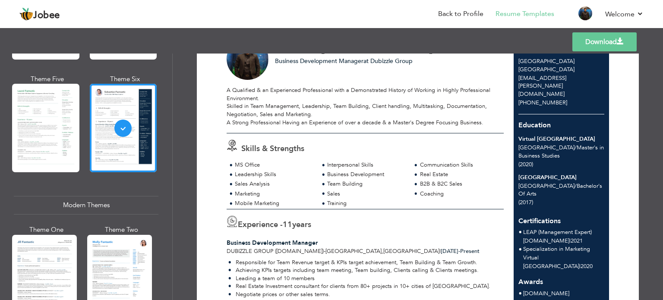
click at [111, 250] on div at bounding box center [119, 277] width 65 height 85
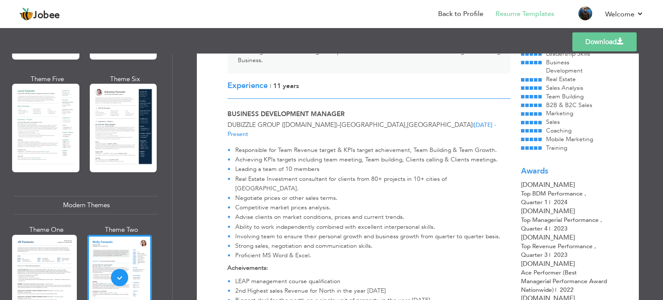
scroll to position [130, 0]
click at [57, 265] on div at bounding box center [44, 277] width 65 height 85
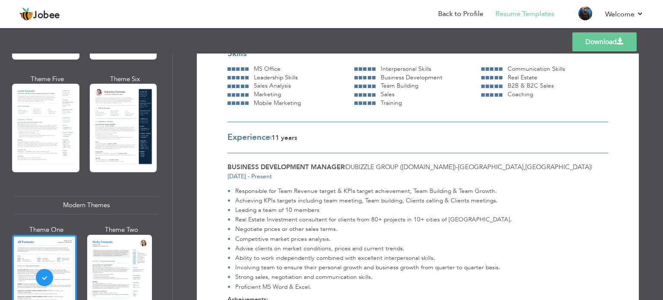
scroll to position [173, 0]
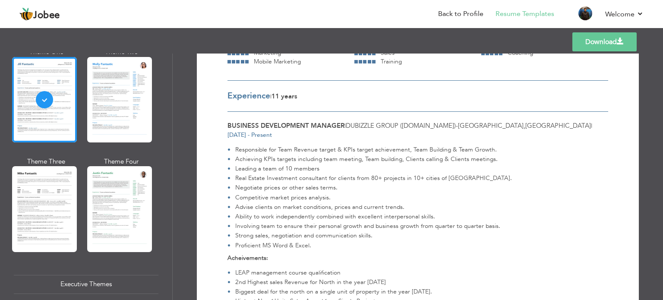
click at [176, 137] on div "Download Junaid Bader Islamabad , Pakistan junaid.bader@outlook.com | +92334864…" at bounding box center [418, 177] width 490 height 247
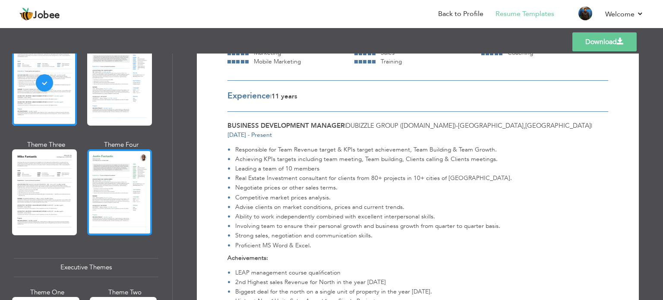
click at [149, 172] on div at bounding box center [119, 191] width 65 height 85
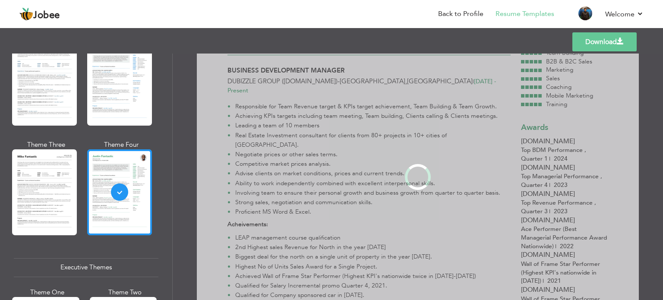
scroll to position [0, 0]
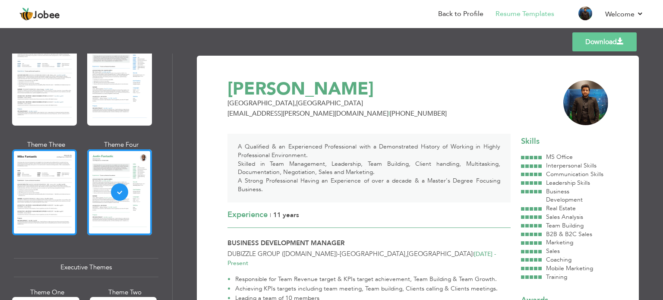
click at [62, 186] on div at bounding box center [44, 191] width 65 height 85
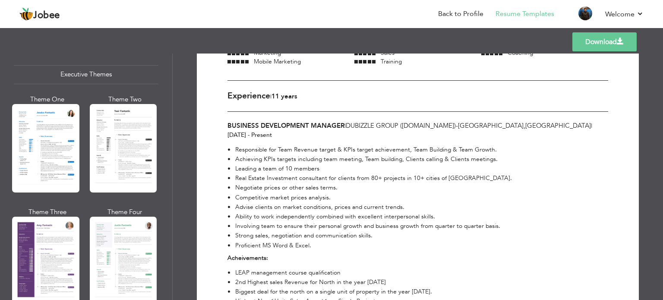
scroll to position [669, 0]
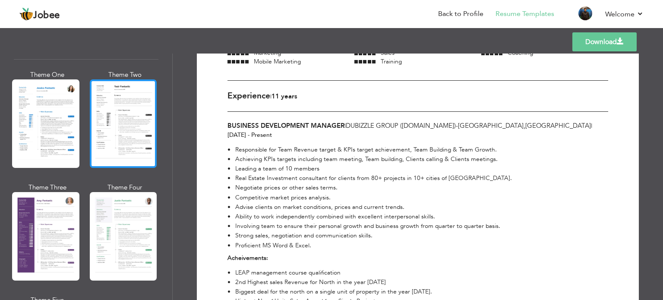
click at [137, 131] on div at bounding box center [123, 123] width 67 height 89
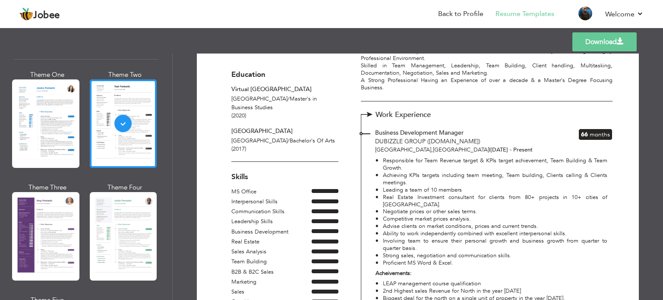
scroll to position [130, 0]
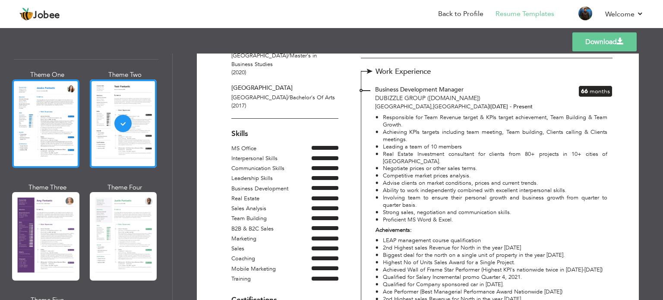
click at [21, 145] on div at bounding box center [45, 123] width 67 height 89
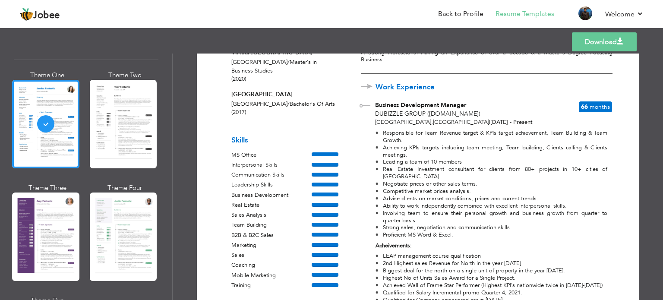
click at [83, 238] on div "Theme One Theme Two Theme Three Theme Four" at bounding box center [86, 240] width 145 height 338
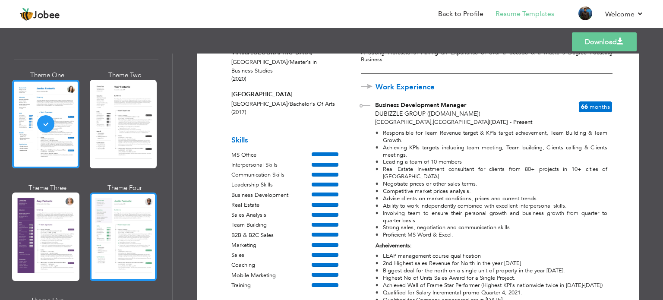
click at [90, 237] on div at bounding box center [123, 237] width 67 height 89
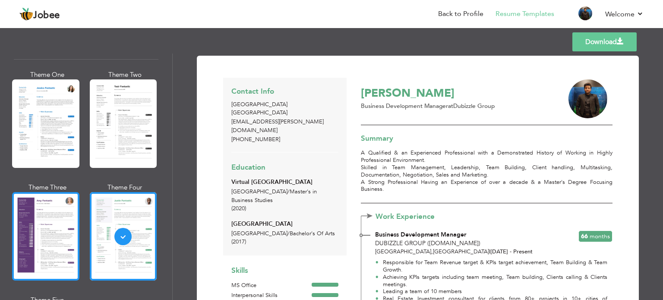
click at [45, 236] on div at bounding box center [45, 236] width 67 height 89
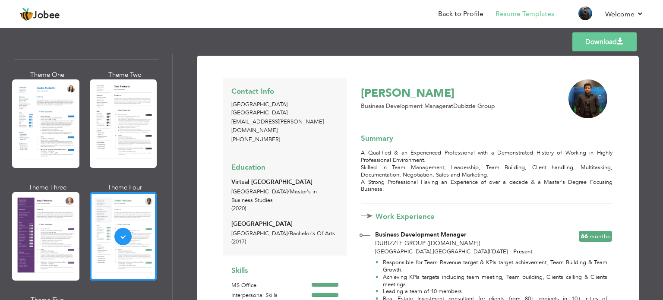
drag, startPoint x: 45, startPoint y: 236, endPoint x: 98, endPoint y: 236, distance: 53.5
click at [45, 236] on div "Professional Themes Theme One Theme Two Theme Three Theme Four" at bounding box center [331, 177] width 663 height 247
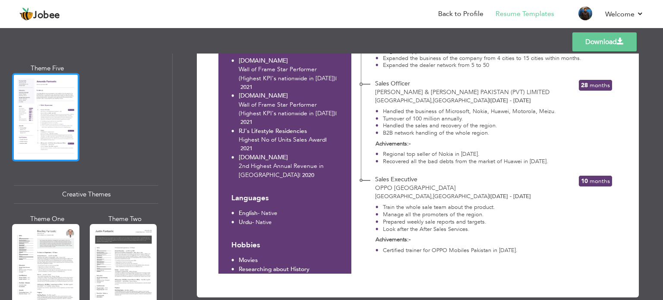
click at [70, 145] on div at bounding box center [45, 117] width 67 height 89
click at [70, 145] on div "Professional Themes Theme One Theme Two Theme Three Theme Four" at bounding box center [331, 177] width 663 height 247
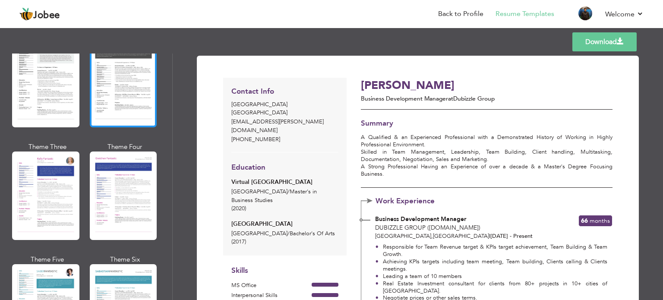
click at [126, 111] on div at bounding box center [123, 83] width 67 height 89
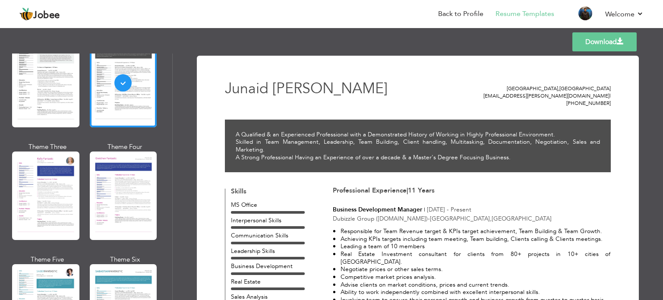
click at [45, 103] on div at bounding box center [45, 83] width 67 height 89
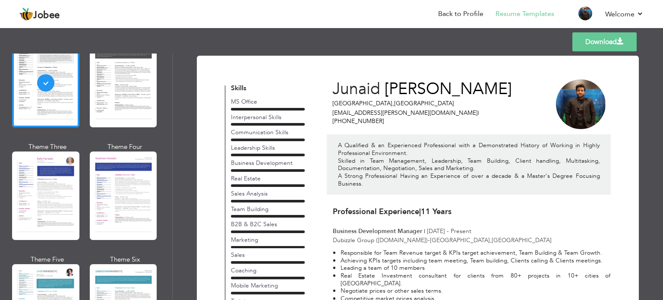
click at [137, 195] on div at bounding box center [123, 196] width 67 height 89
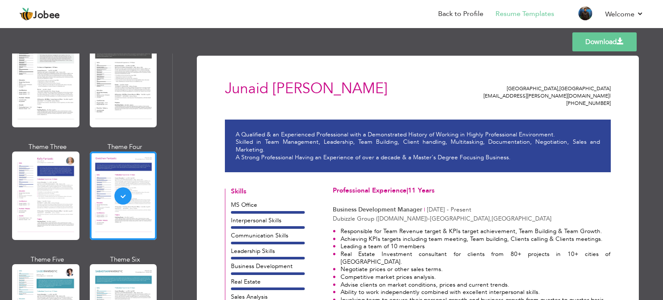
click at [54, 199] on div at bounding box center [45, 196] width 67 height 89
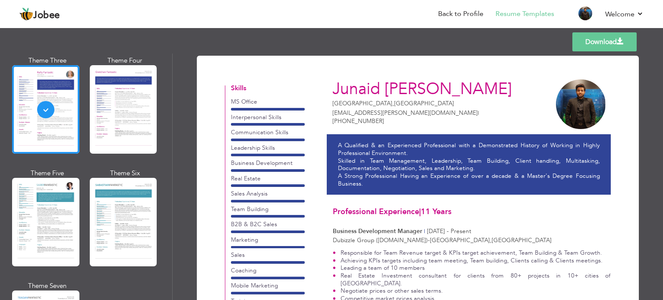
click at [107, 223] on div at bounding box center [123, 222] width 67 height 89
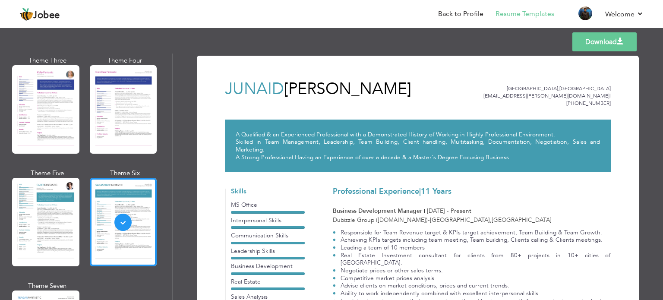
click at [53, 215] on div at bounding box center [45, 222] width 67 height 89
click at [53, 215] on div "Professional Themes Theme One Theme Two Theme Three Theme Four" at bounding box center [331, 177] width 663 height 247
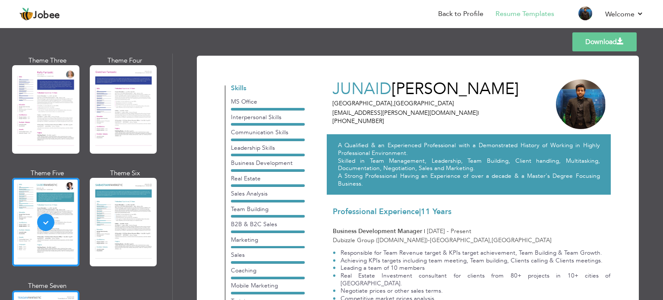
click at [52, 285] on div "Professional Themes Theme One Theme Two Theme Three Theme Four" at bounding box center [331, 177] width 663 height 247
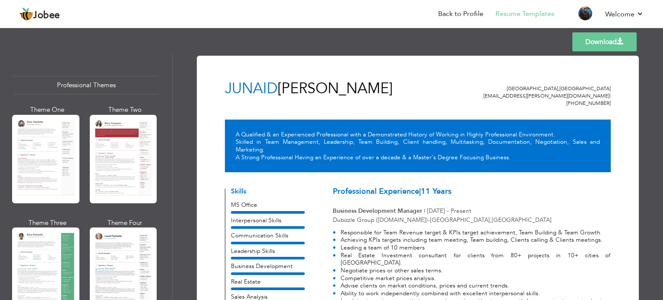
click at [185, 57] on div "Download Junaid Bader Islamabad , Pakistan junaid.bader@outlook.com | +92334864…" at bounding box center [418, 177] width 490 height 247
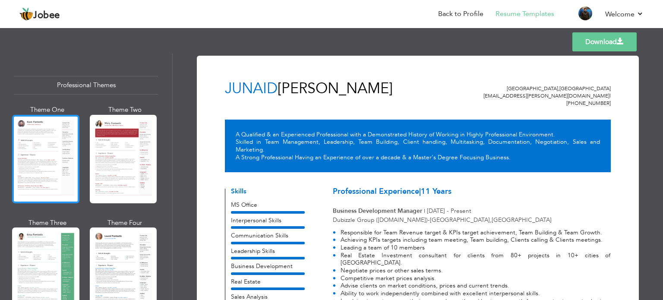
click at [71, 157] on div at bounding box center [45, 159] width 67 height 89
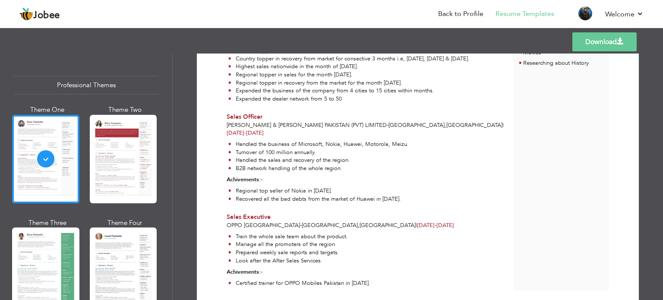
scroll to position [585, 0]
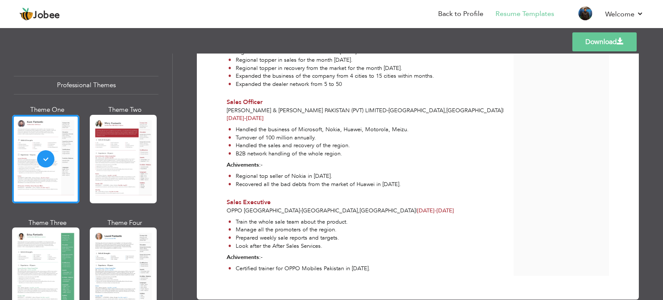
click at [585, 45] on link "Download" at bounding box center [604, 41] width 64 height 19
click at [460, 10] on link "Back to Profile" at bounding box center [460, 14] width 45 height 10
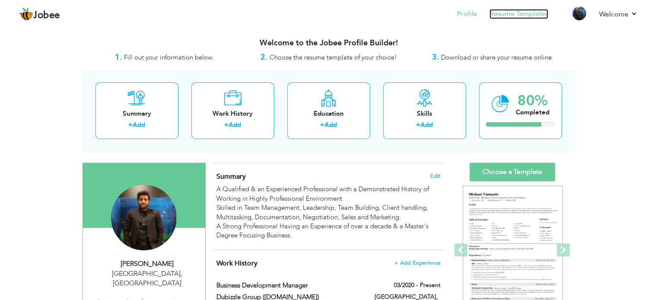
click at [524, 17] on link "Resume Templates" at bounding box center [518, 14] width 59 height 10
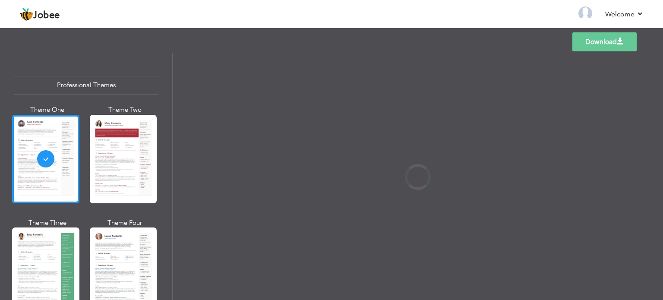
click at [519, 17] on nav "Back to Profile Resume Templates Resume Templates Cover Letters About My Resume…" at bounding box center [331, 14] width 624 height 23
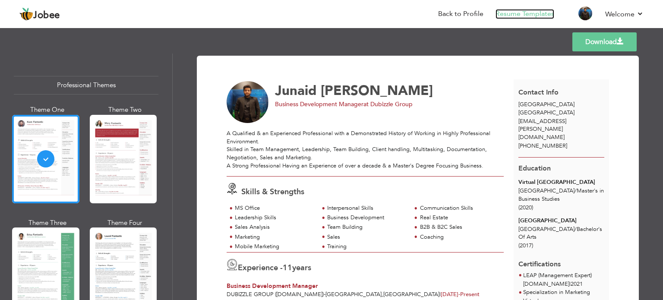
click at [537, 10] on link "Resume Templates" at bounding box center [525, 14] width 59 height 10
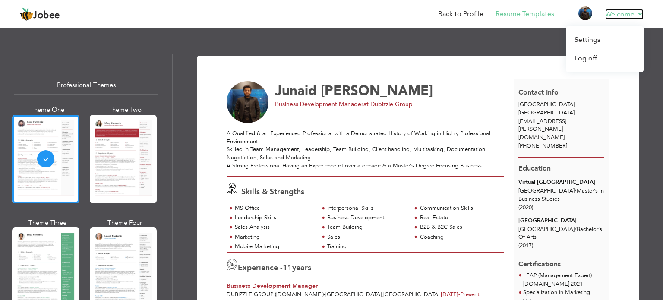
click at [618, 13] on link "Welcome" at bounding box center [624, 14] width 38 height 10
click at [595, 38] on link "Settings" at bounding box center [605, 40] width 78 height 19
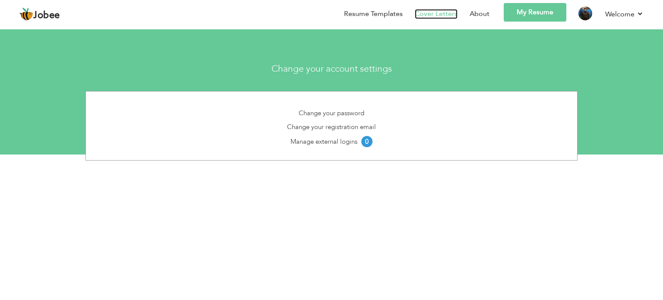
click at [423, 13] on link "Cover Letters" at bounding box center [436, 14] width 43 height 10
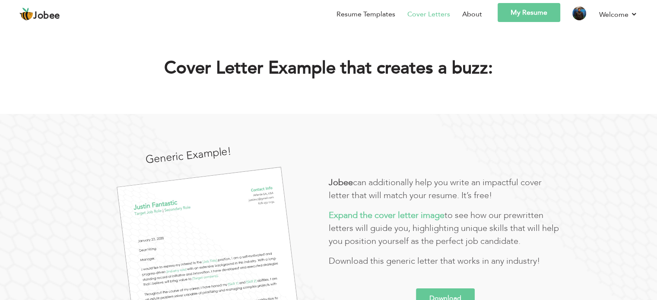
scroll to position [43, 0]
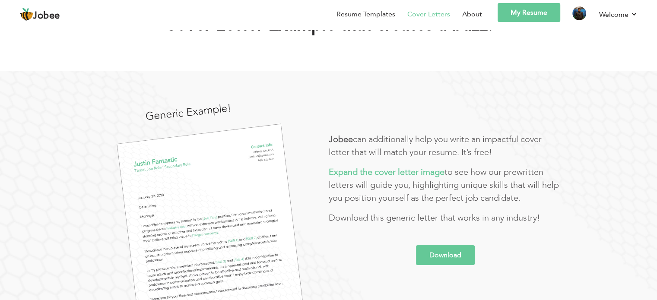
click at [442, 256] on link "Download" at bounding box center [445, 255] width 59 height 20
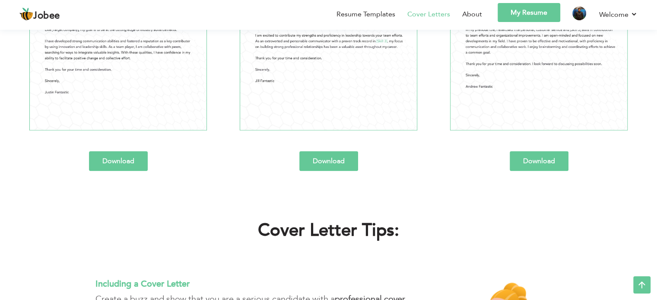
scroll to position [1201, 0]
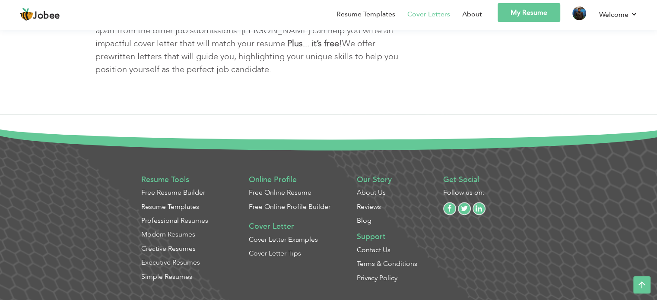
drag, startPoint x: 590, startPoint y: 186, endPoint x: 629, endPoint y: 211, distance: 46.5
click at [590, 186] on section "Resume Tools Free Resume Builder Resume Templates Professional Resumes Modern R…" at bounding box center [328, 207] width 657 height 187
click at [164, 233] on link "Modern Resumes" at bounding box center [168, 234] width 54 height 9
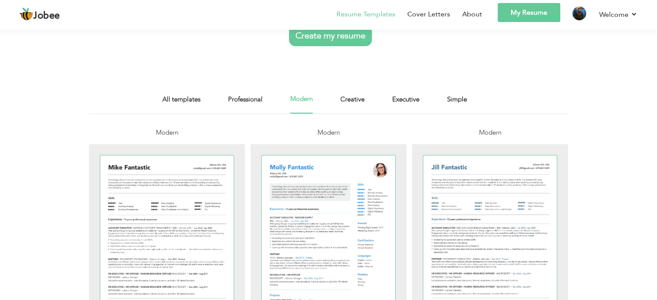
scroll to position [130, 0]
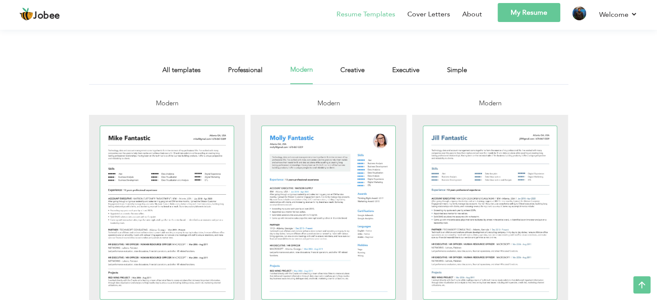
click at [181, 28] on div "Resume Templates Cover Letters About My Resume Welcome Settings Log off" at bounding box center [328, 15] width 618 height 25
click at [257, 28] on div "Resume Templates Cover Letters About My Resume Welcome Settings Log off" at bounding box center [328, 15] width 618 height 25
click at [254, 28] on div "Resume Templates Cover Letters About My Resume Welcome Settings Log off" at bounding box center [328, 15] width 618 height 25
click at [406, 28] on div "Resume Templates Cover Letters About My Resume Welcome Settings Log off" at bounding box center [328, 15] width 618 height 25
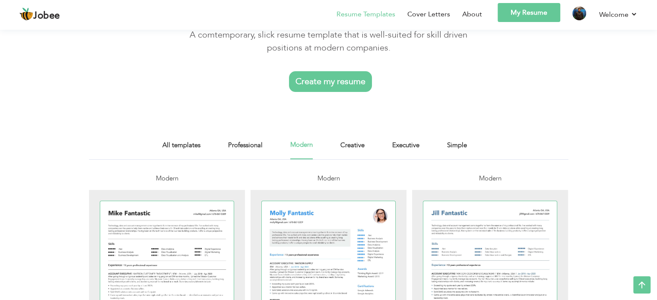
scroll to position [0, 0]
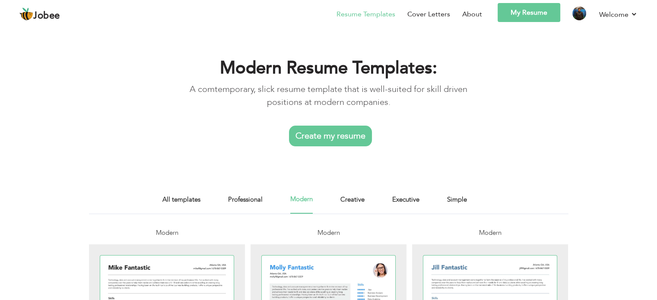
click at [435, 194] on div "All templates Professional Modern Creative Executive Simple" at bounding box center [328, 203] width 332 height 19
click at [414, 194] on link "Executive" at bounding box center [405, 203] width 27 height 19
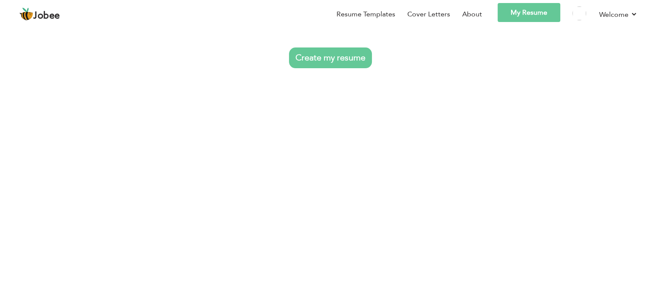
scroll to position [86, 0]
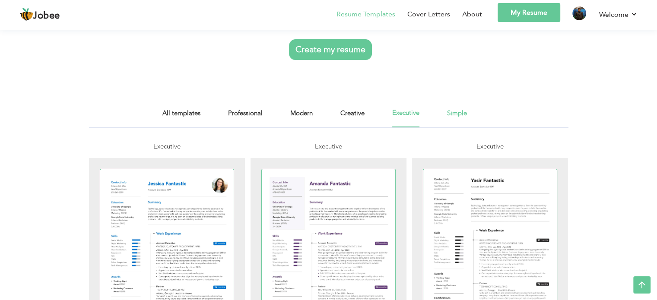
click at [460, 114] on link "Simple" at bounding box center [457, 117] width 20 height 19
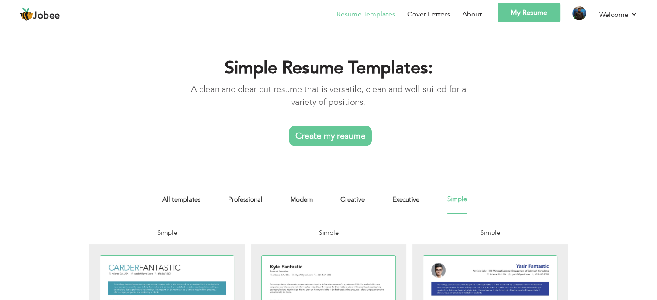
click at [509, 11] on link "My Resume" at bounding box center [528, 12] width 63 height 19
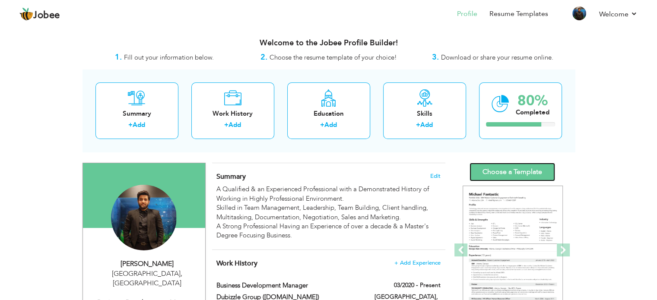
click at [528, 174] on link "Choose a Template" at bounding box center [511, 172] width 85 height 19
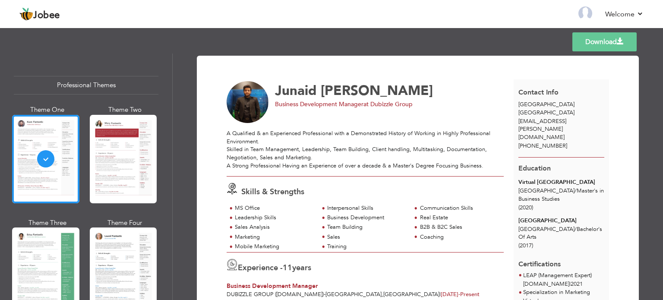
drag, startPoint x: 171, startPoint y: 70, endPoint x: 168, endPoint y: 82, distance: 11.7
click at [171, 89] on div "Professional Themes Theme One Theme Two Theme Three Theme Four" at bounding box center [331, 177] width 663 height 247
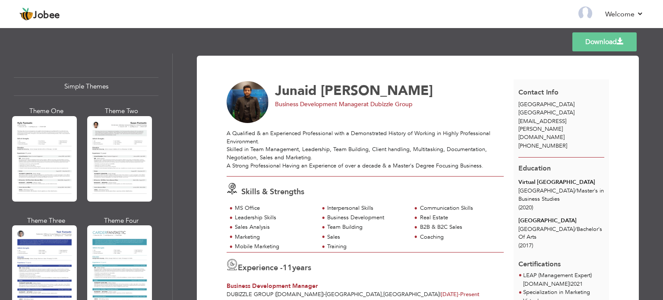
scroll to position [1515, 0]
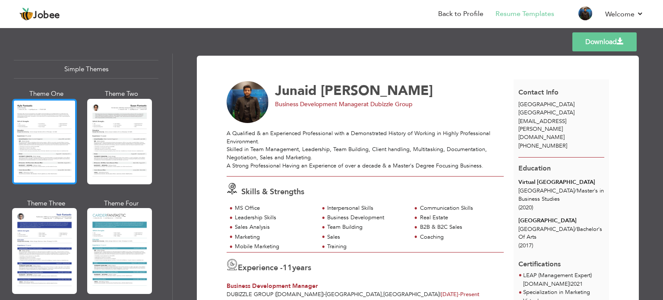
click at [56, 145] on div at bounding box center [44, 141] width 65 height 85
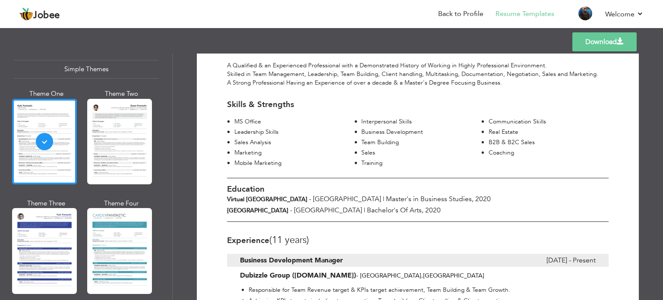
scroll to position [173, 0]
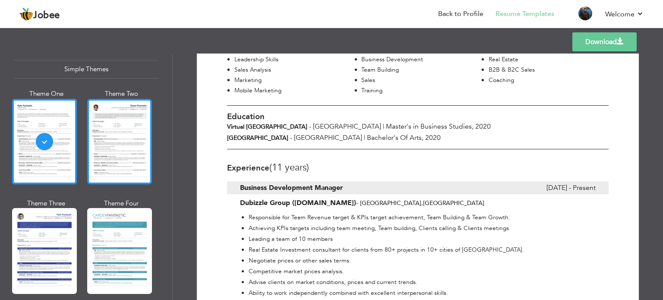
click at [120, 108] on div at bounding box center [119, 141] width 65 height 85
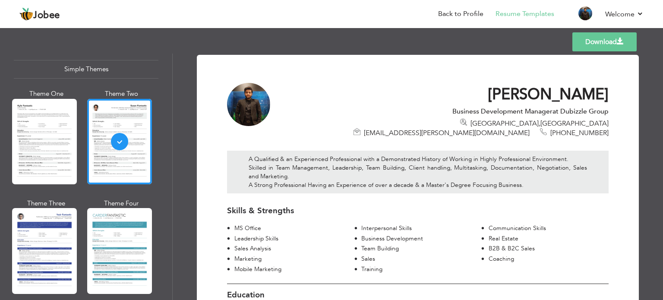
scroll to position [0, 0]
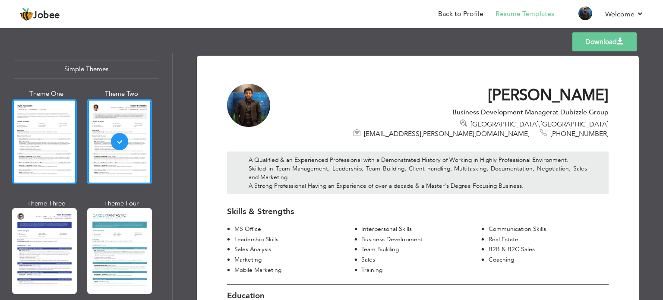
click at [61, 119] on div at bounding box center [44, 141] width 65 height 85
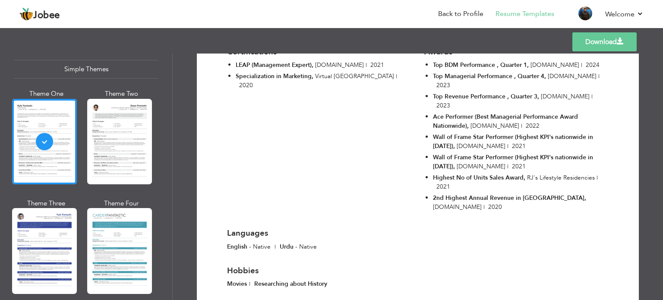
scroll to position [1065, 0]
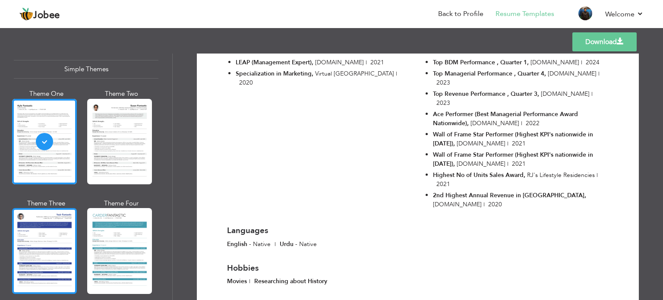
click at [46, 212] on div at bounding box center [44, 250] width 65 height 85
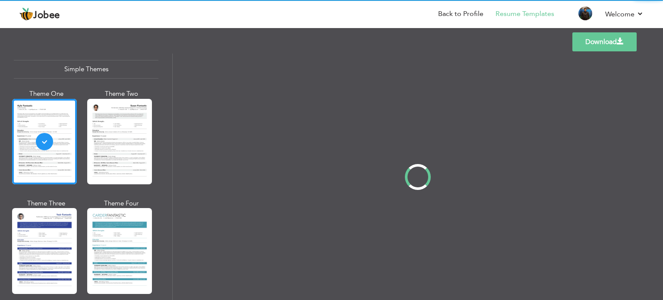
scroll to position [0, 0]
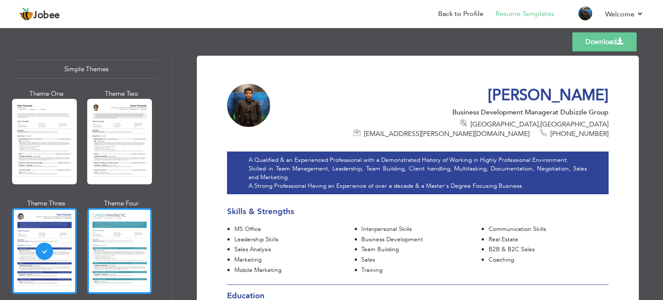
click at [121, 219] on div at bounding box center [119, 250] width 65 height 85
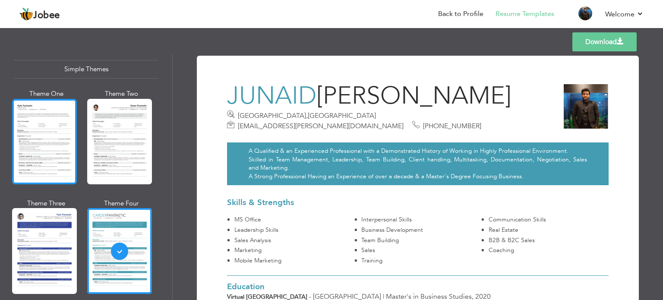
click at [40, 116] on div at bounding box center [44, 141] width 65 height 85
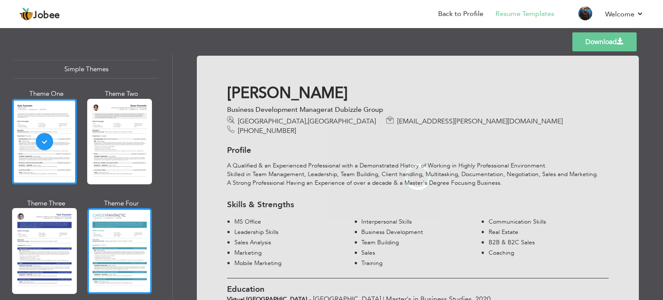
click at [123, 226] on div at bounding box center [119, 250] width 65 height 85
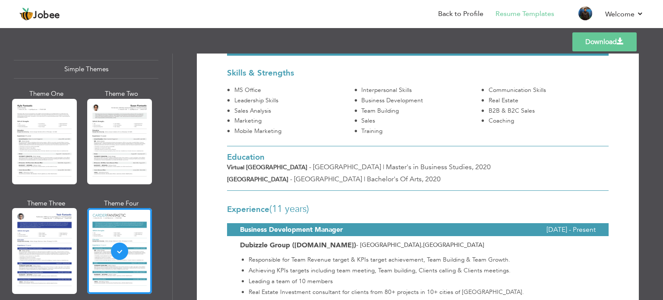
scroll to position [173, 0]
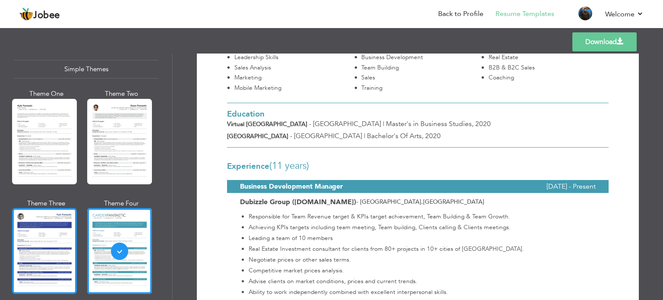
click at [36, 233] on div at bounding box center [44, 250] width 65 height 85
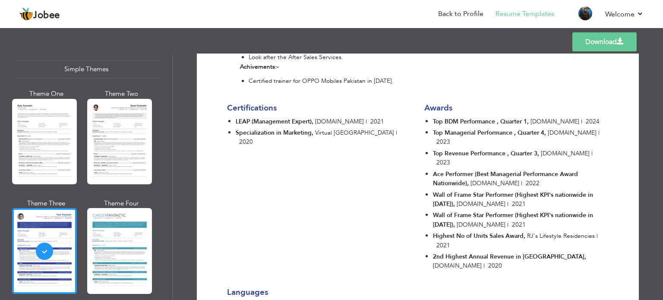
scroll to position [1036, 0]
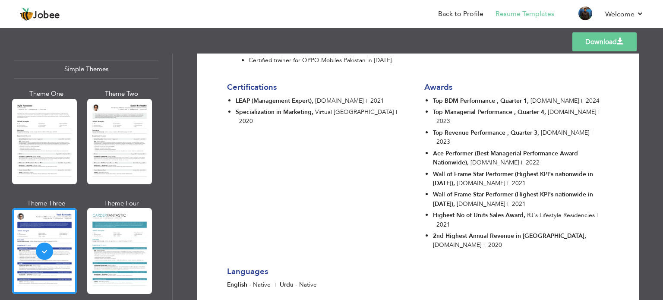
click at [594, 39] on link "Download" at bounding box center [604, 41] width 64 height 19
